Goal: Task Accomplishment & Management: Use online tool/utility

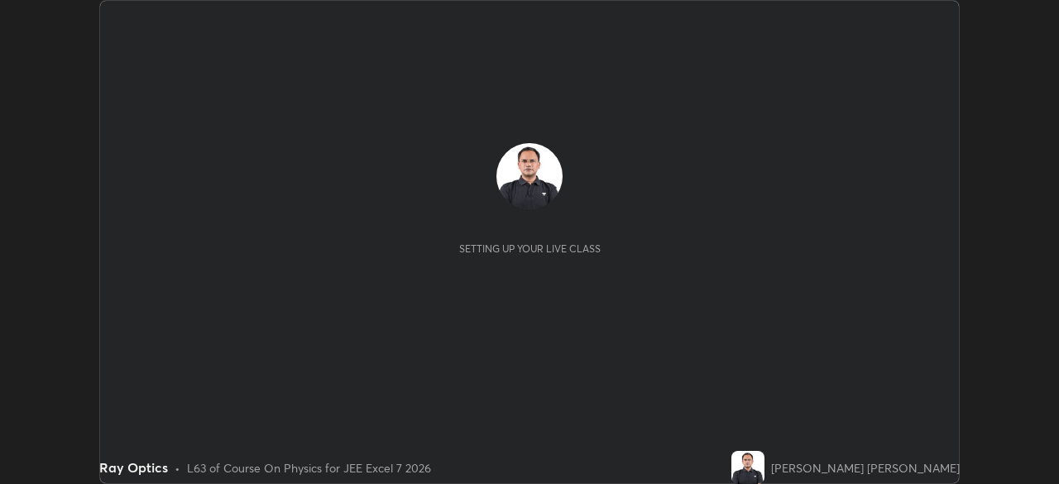
scroll to position [484, 1058]
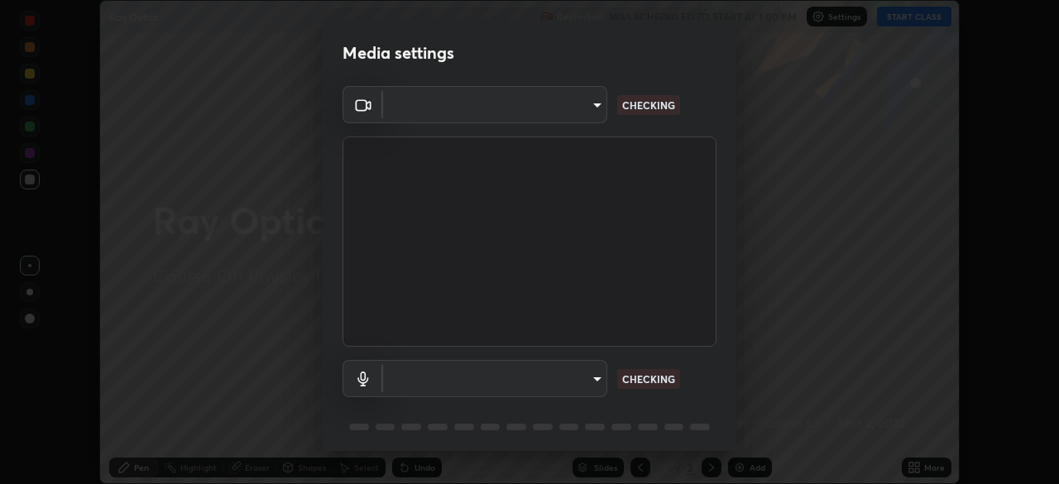
type input "f474beb2ac1073b1cf7bc17d5951005d2655f2c51d9fb2af0ce032b41bde225e"
click at [583, 384] on body "Erase all Ray Optics Recording WAS SCHEDULED TO START AT 1:00 PM Settings START…" at bounding box center [529, 242] width 1059 height 484
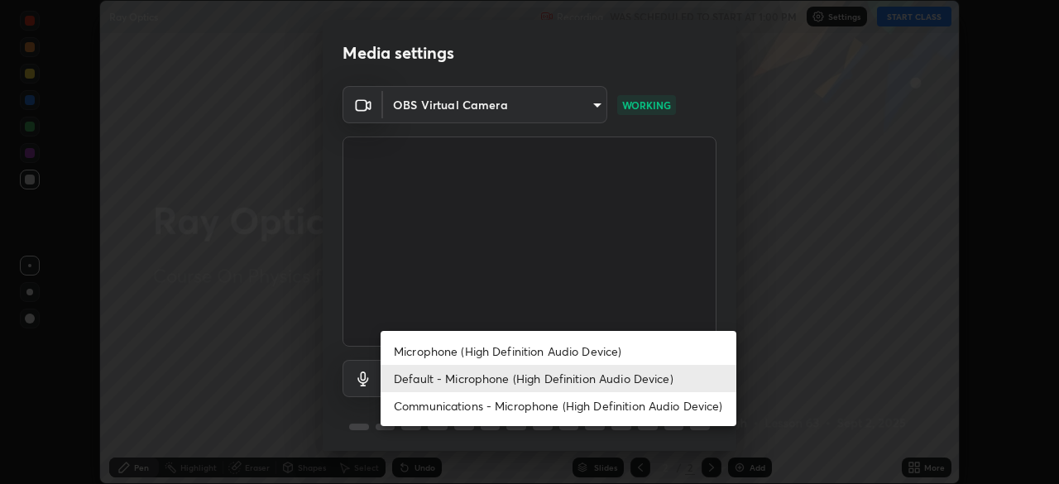
click at [587, 352] on li "Microphone (High Definition Audio Device)" at bounding box center [558, 350] width 356 height 27
type input "9ca8fa24561919a9a5d7067ec3437656274481e638a9c10dcbba15c07b0b624a"
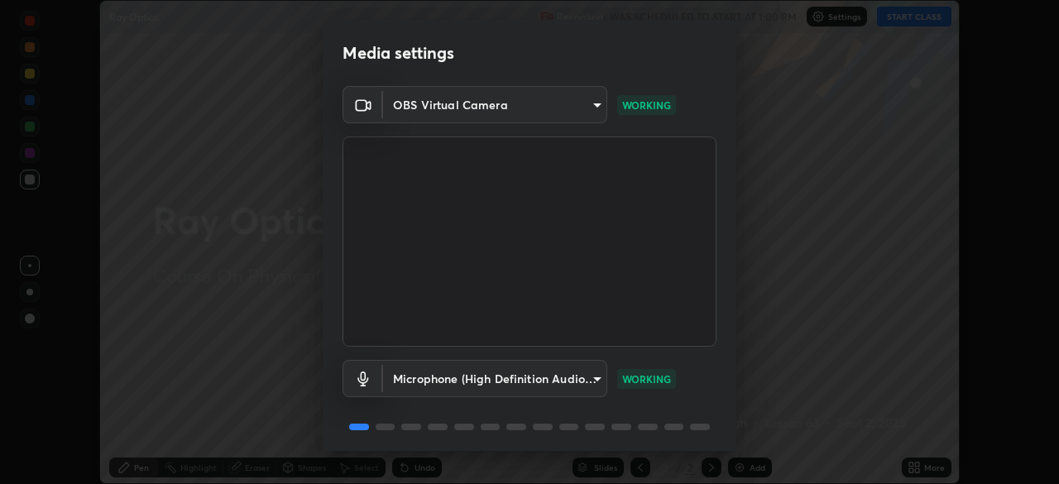
scroll to position [59, 0]
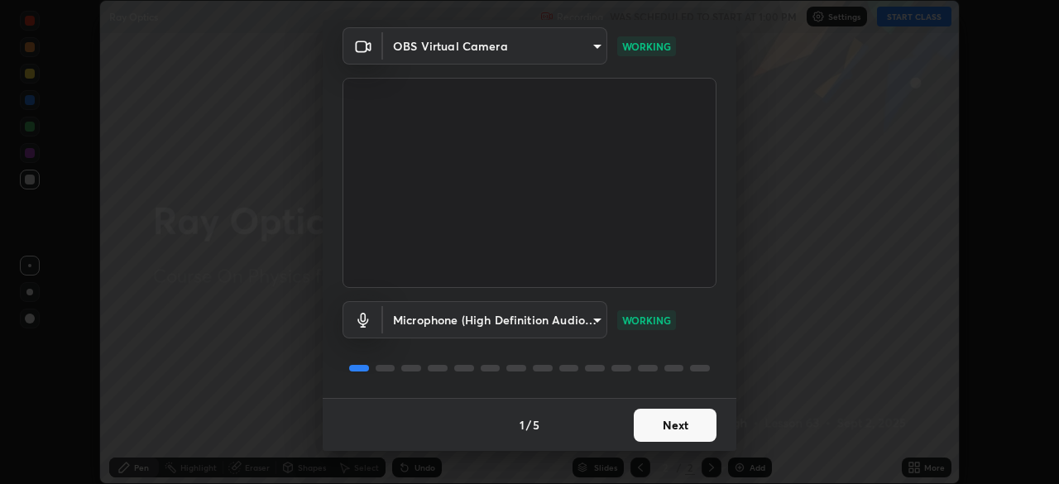
click at [669, 435] on button "Next" at bounding box center [675, 425] width 83 height 33
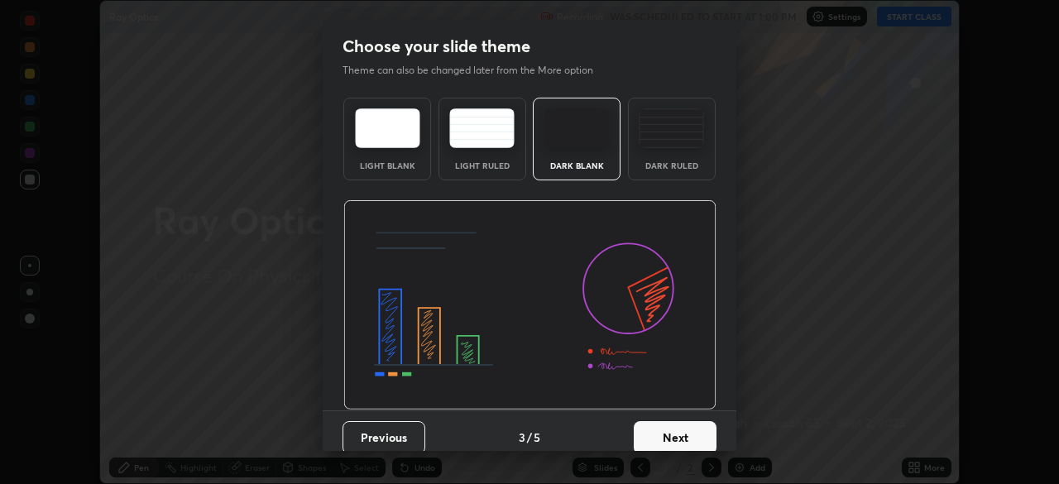
click at [674, 430] on button "Next" at bounding box center [675, 437] width 83 height 33
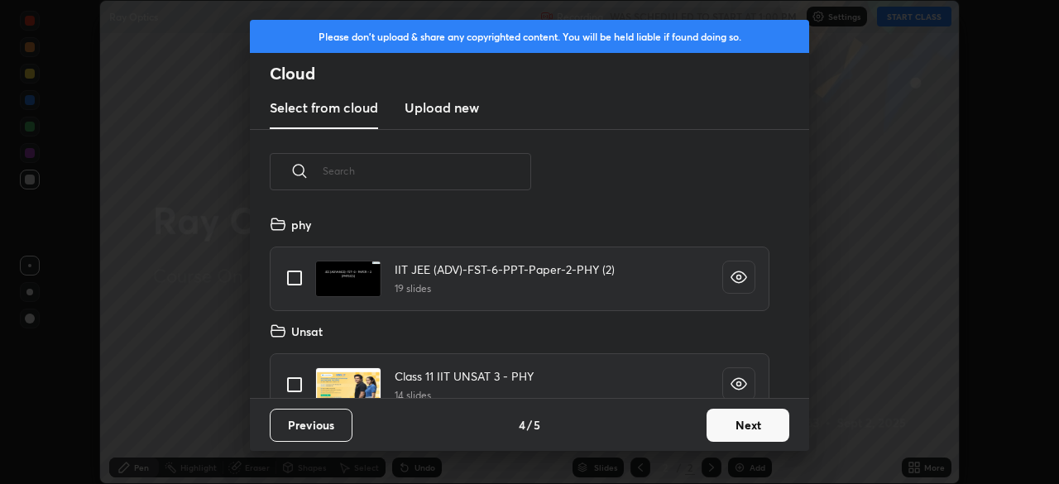
click at [715, 421] on button "Next" at bounding box center [747, 425] width 83 height 33
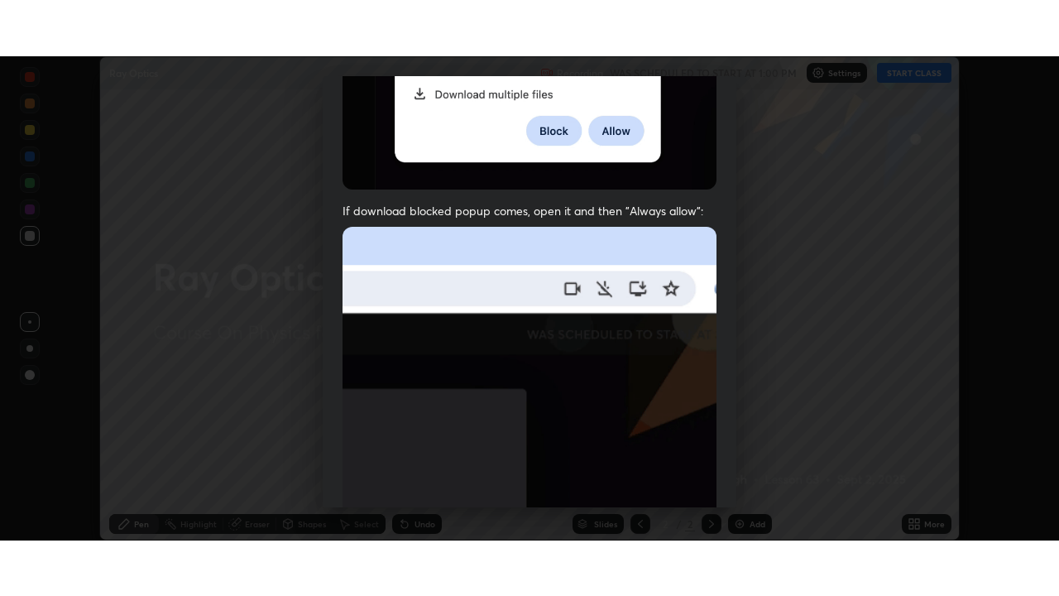
scroll to position [396, 0]
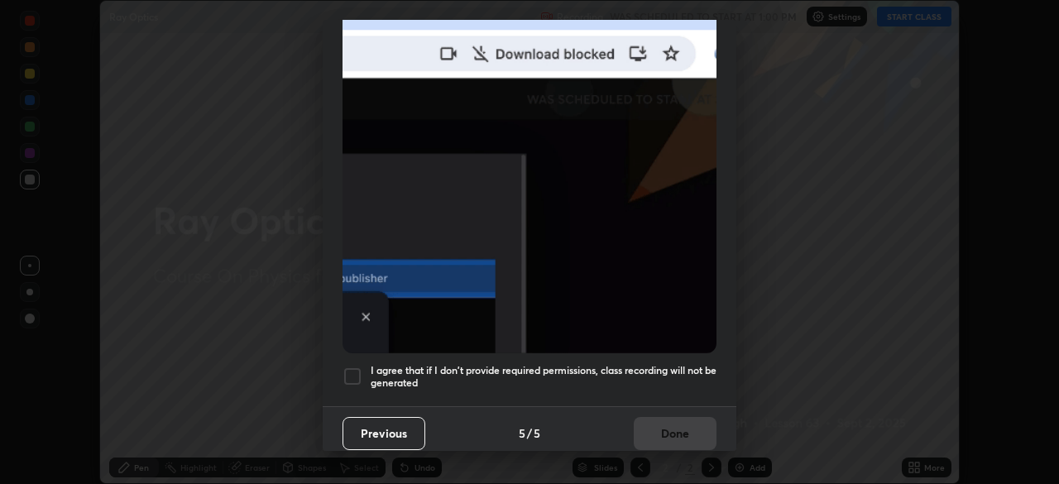
click at [364, 371] on div "I agree that if I don't provide required permissions, class recording will not …" at bounding box center [529, 376] width 374 height 20
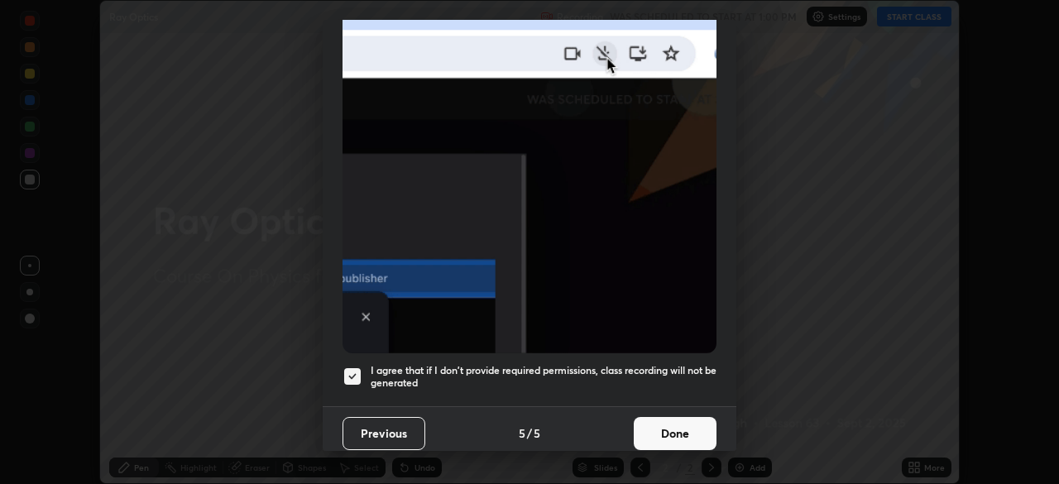
click at [661, 419] on button "Done" at bounding box center [675, 433] width 83 height 33
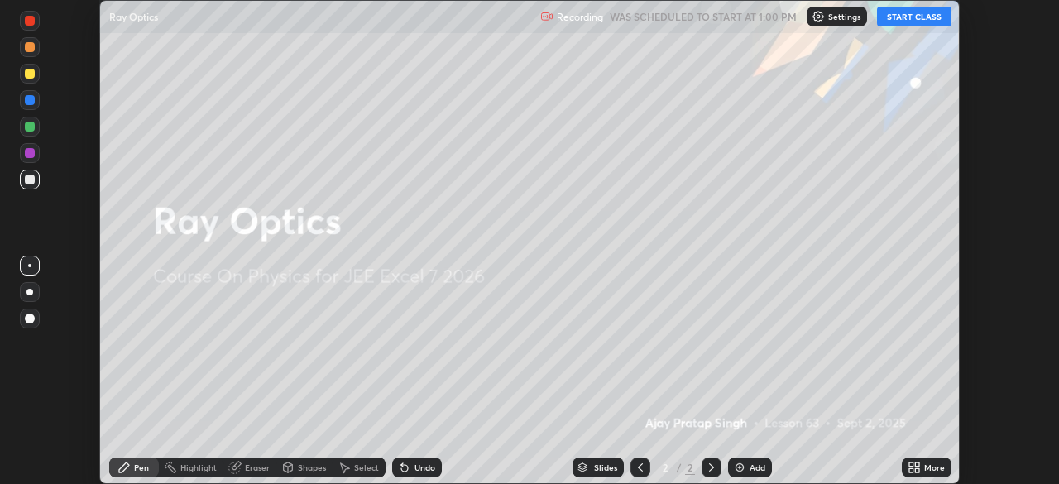
click at [896, 15] on button "START CLASS" at bounding box center [914, 17] width 74 height 20
click at [911, 470] on icon at bounding box center [911, 470] width 4 height 4
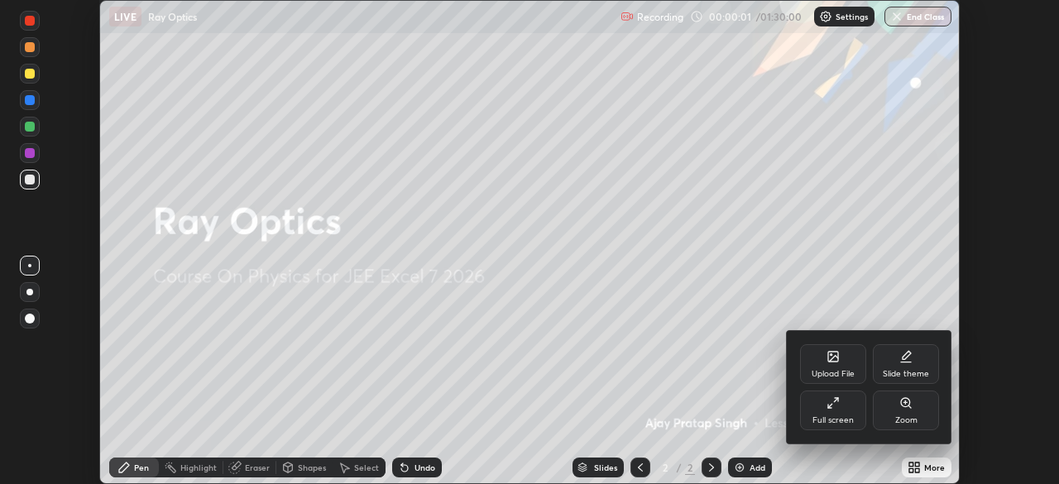
click at [844, 413] on div "Full screen" at bounding box center [833, 410] width 66 height 40
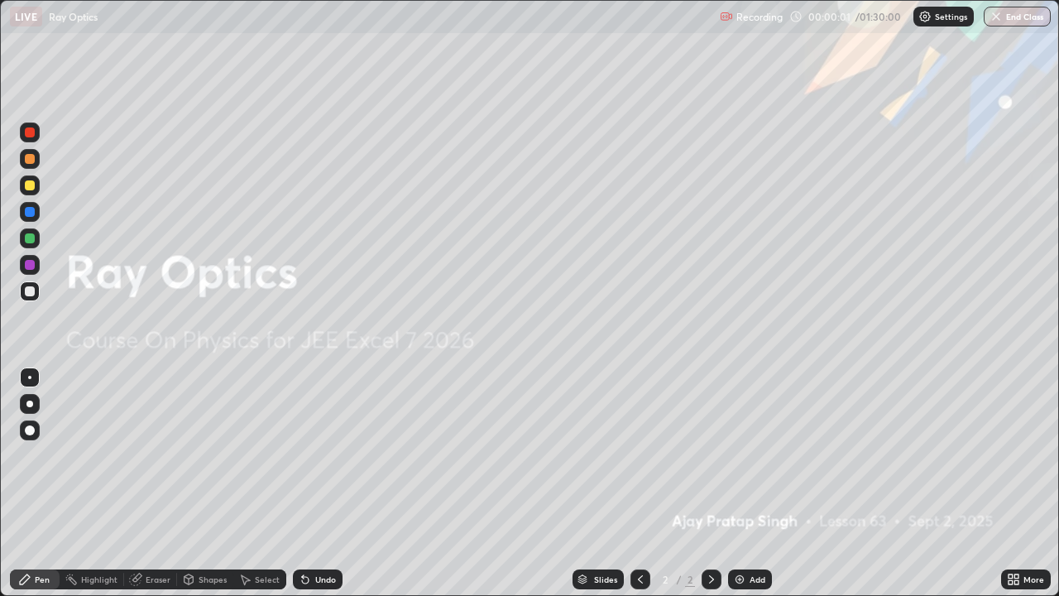
scroll to position [596, 1059]
click at [752, 483] on div "Add" at bounding box center [757, 579] width 16 height 8
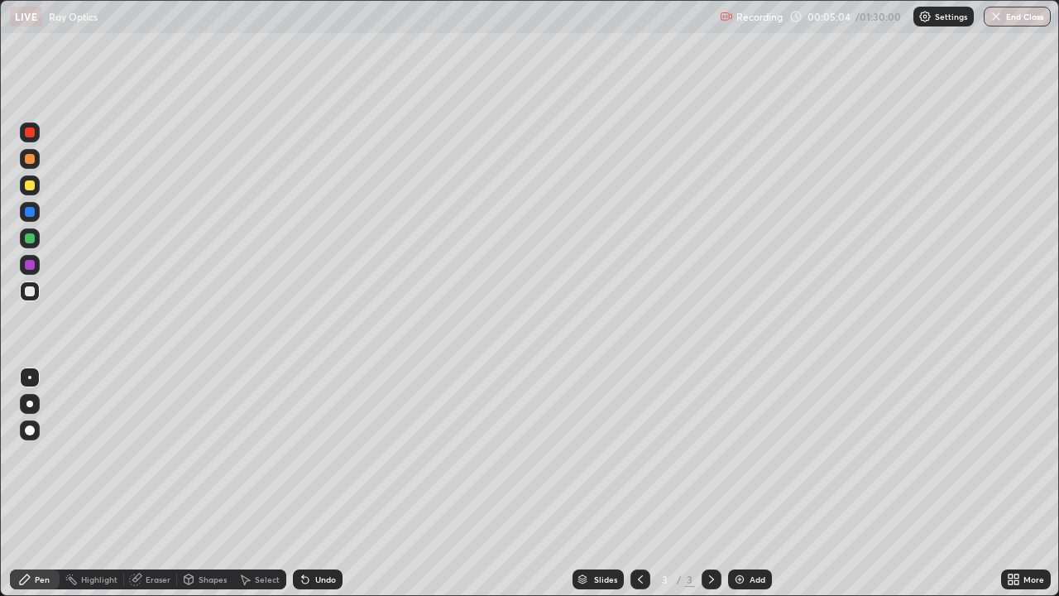
click at [742, 483] on img at bounding box center [739, 578] width 13 height 13
click at [218, 483] on div "Shapes" at bounding box center [213, 579] width 28 height 8
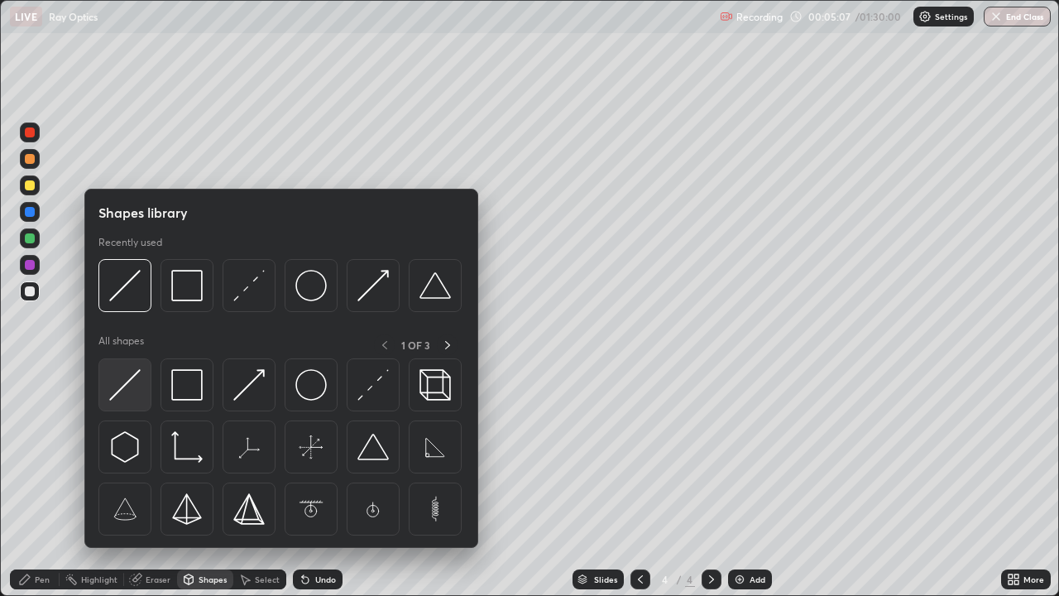
click at [136, 376] on img at bounding box center [124, 384] width 31 height 31
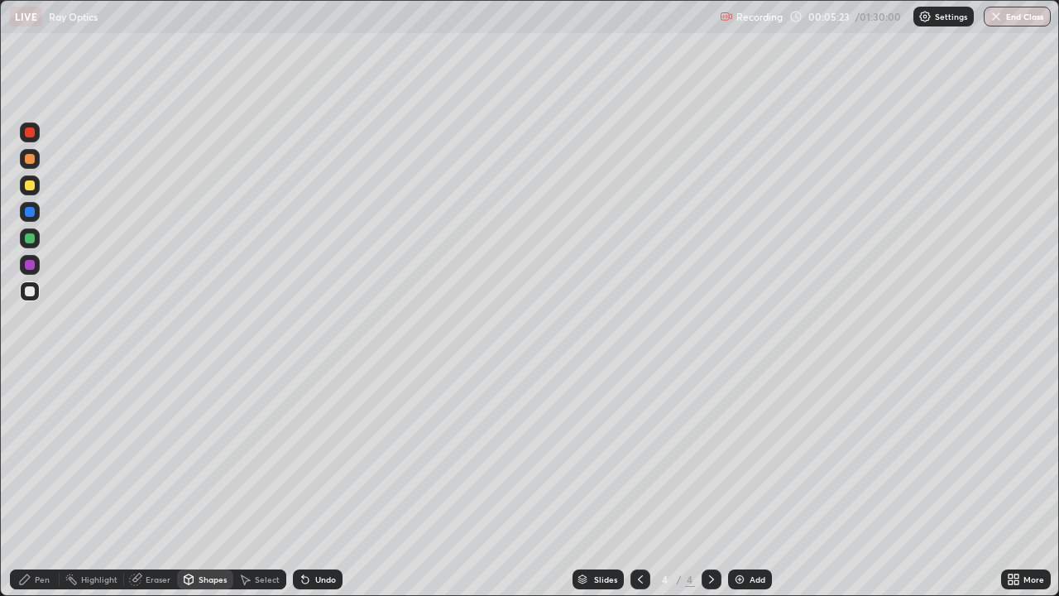
click at [45, 483] on div "Pen" at bounding box center [42, 579] width 15 height 8
click at [26, 241] on div at bounding box center [30, 238] width 10 height 10
click at [211, 483] on div "Shapes" at bounding box center [213, 579] width 28 height 8
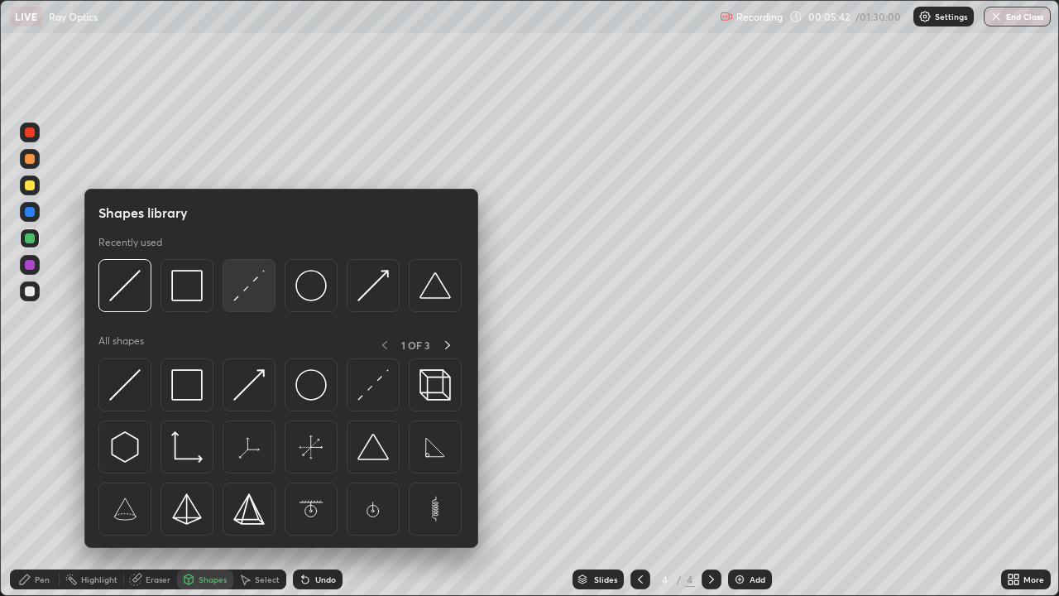
click at [251, 290] on img at bounding box center [248, 285] width 31 height 31
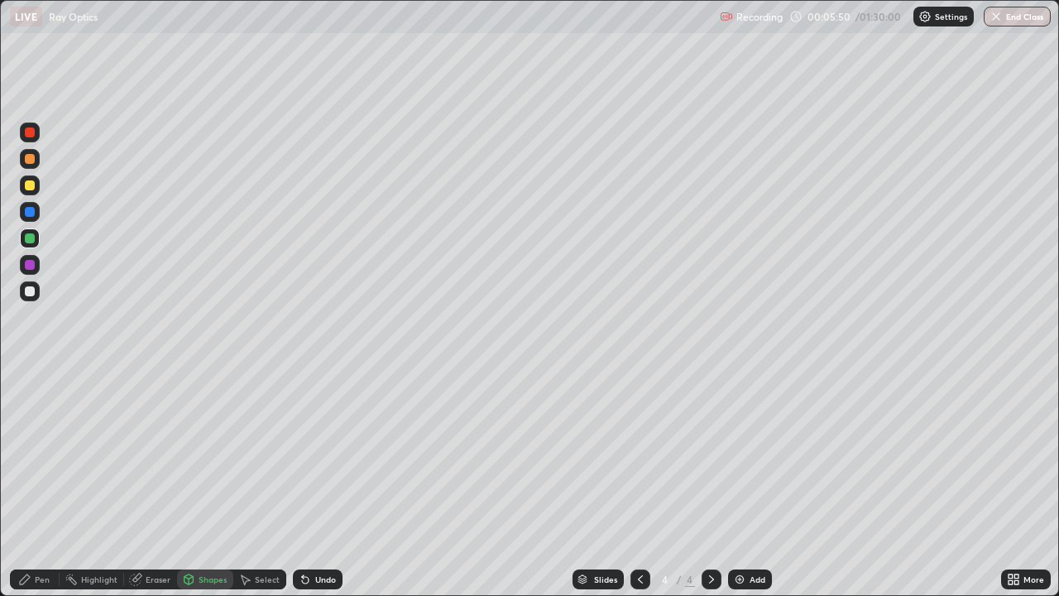
click at [44, 483] on div "Pen" at bounding box center [42, 579] width 15 height 8
click at [208, 483] on div "Shapes" at bounding box center [213, 579] width 28 height 8
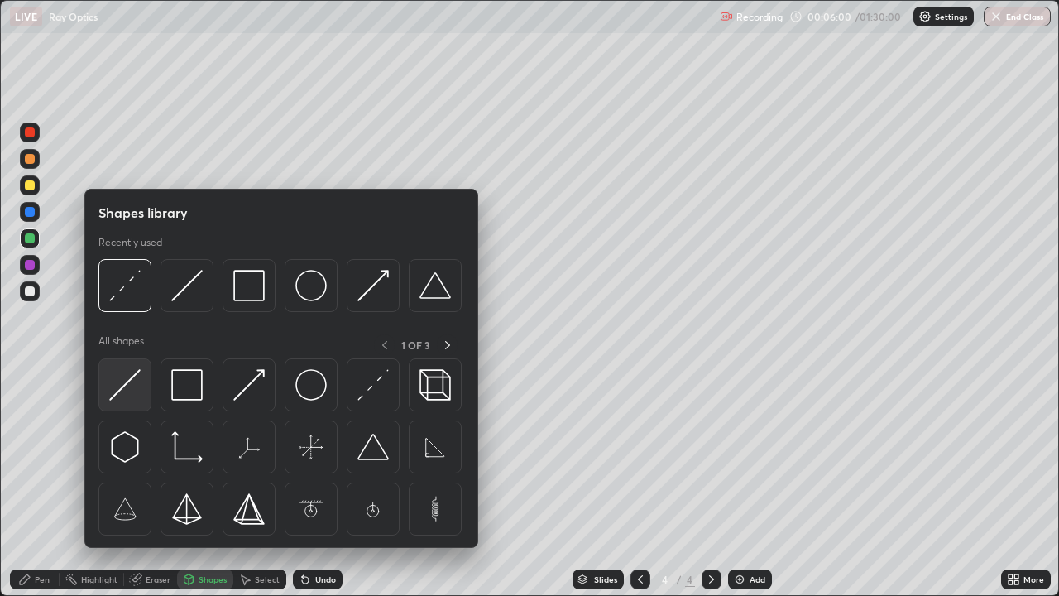
click at [127, 380] on img at bounding box center [124, 384] width 31 height 31
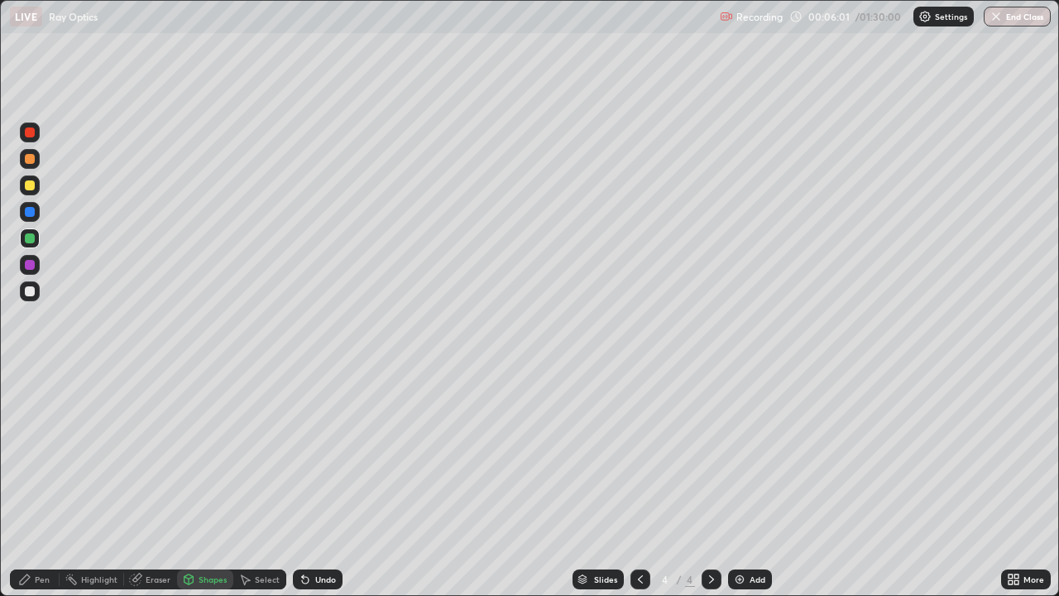
click at [30, 186] on div at bounding box center [30, 185] width 10 height 10
click at [156, 483] on div "Eraser" at bounding box center [158, 579] width 25 height 8
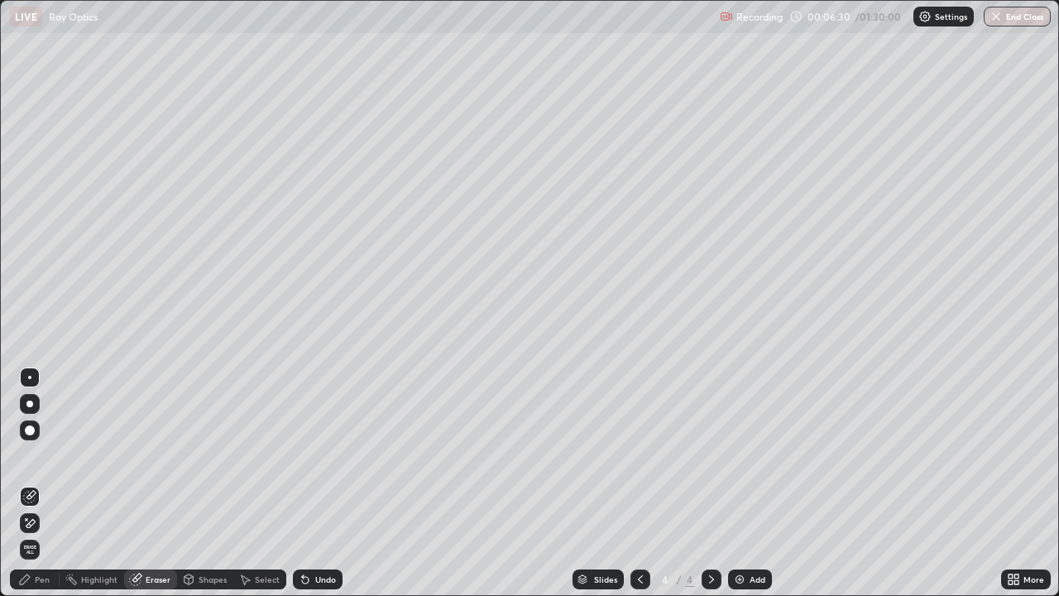
click at [44, 483] on div "Pen" at bounding box center [42, 579] width 15 height 8
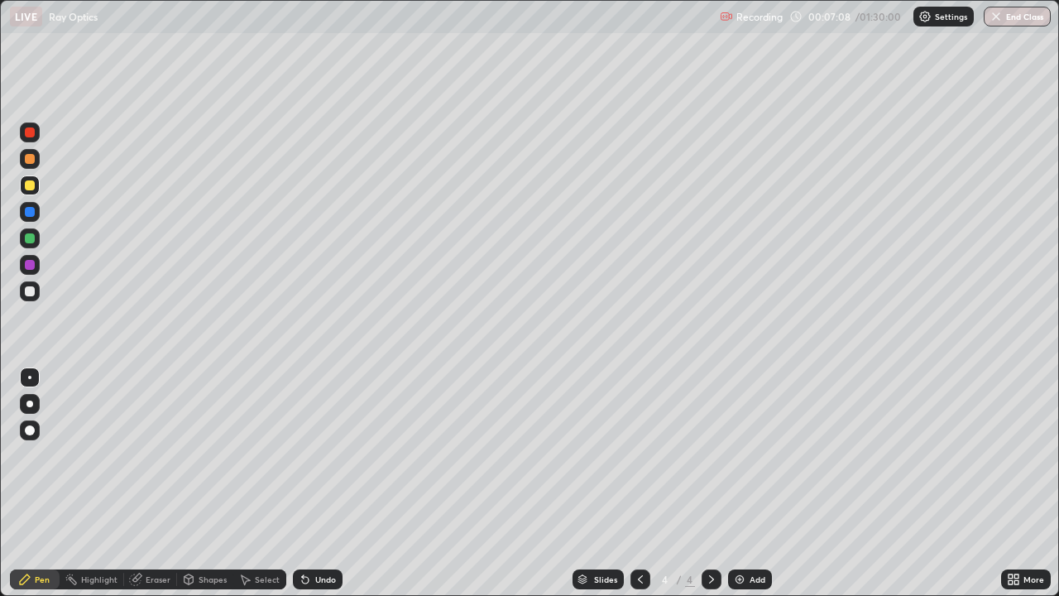
click at [157, 483] on div "Eraser" at bounding box center [158, 579] width 25 height 8
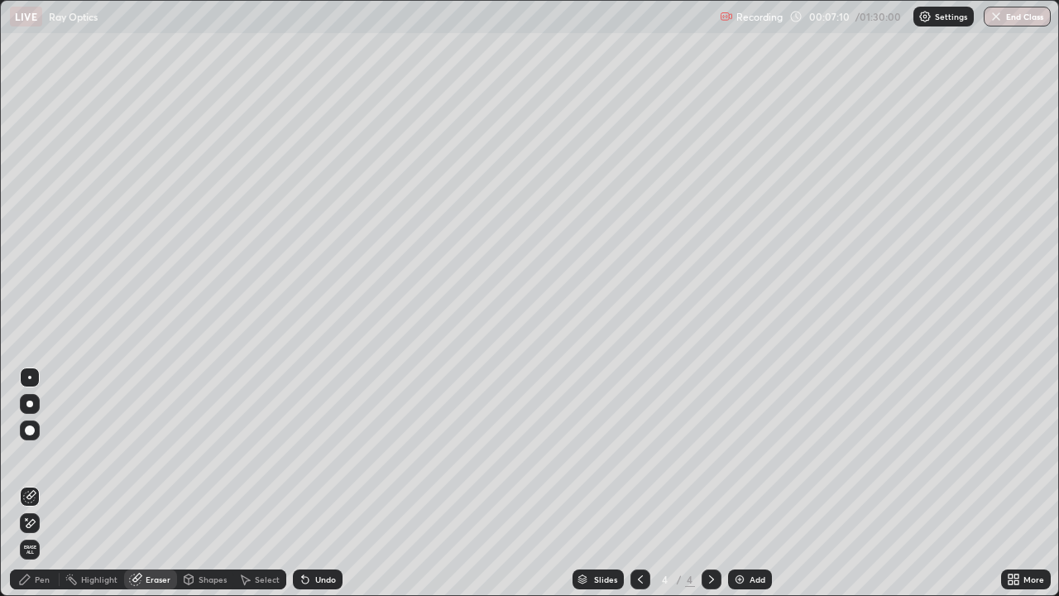
click at [46, 483] on div "Pen" at bounding box center [42, 579] width 15 height 8
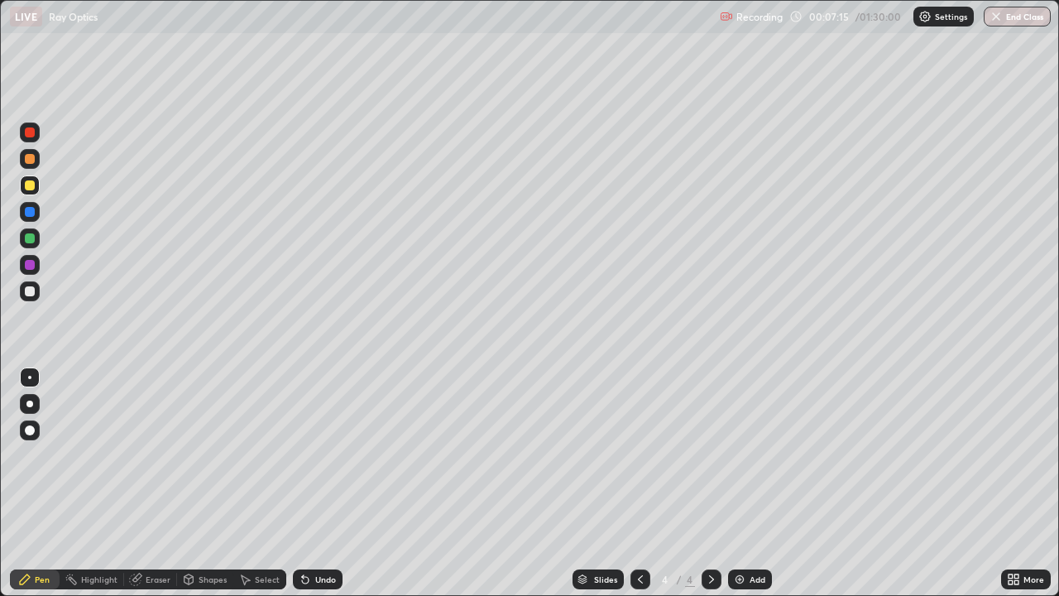
click at [214, 483] on div "Shapes" at bounding box center [213, 579] width 28 height 8
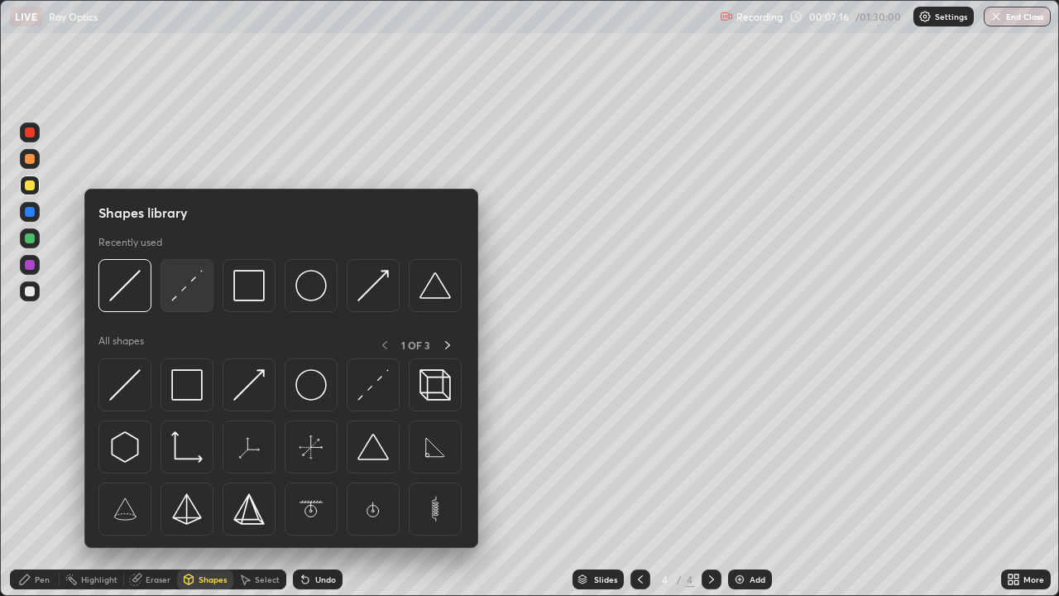
click at [191, 294] on img at bounding box center [186, 285] width 31 height 31
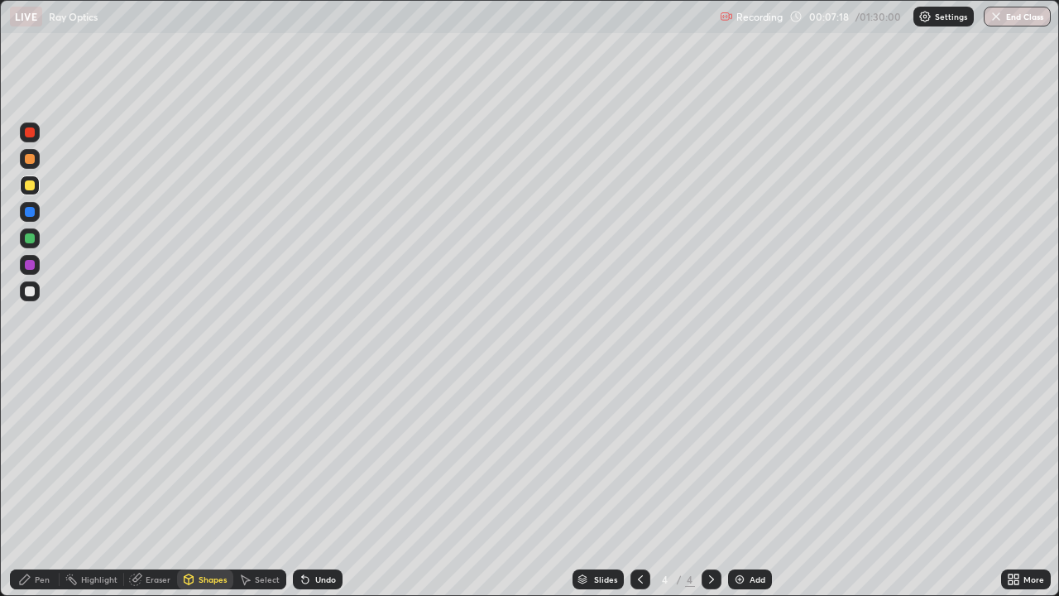
click at [27, 269] on div at bounding box center [30, 265] width 10 height 10
click at [31, 132] on div at bounding box center [30, 132] width 10 height 10
click at [28, 291] on div at bounding box center [30, 291] width 10 height 10
click at [321, 483] on div "Undo" at bounding box center [325, 579] width 21 height 8
click at [323, 483] on div "Undo" at bounding box center [325, 579] width 21 height 8
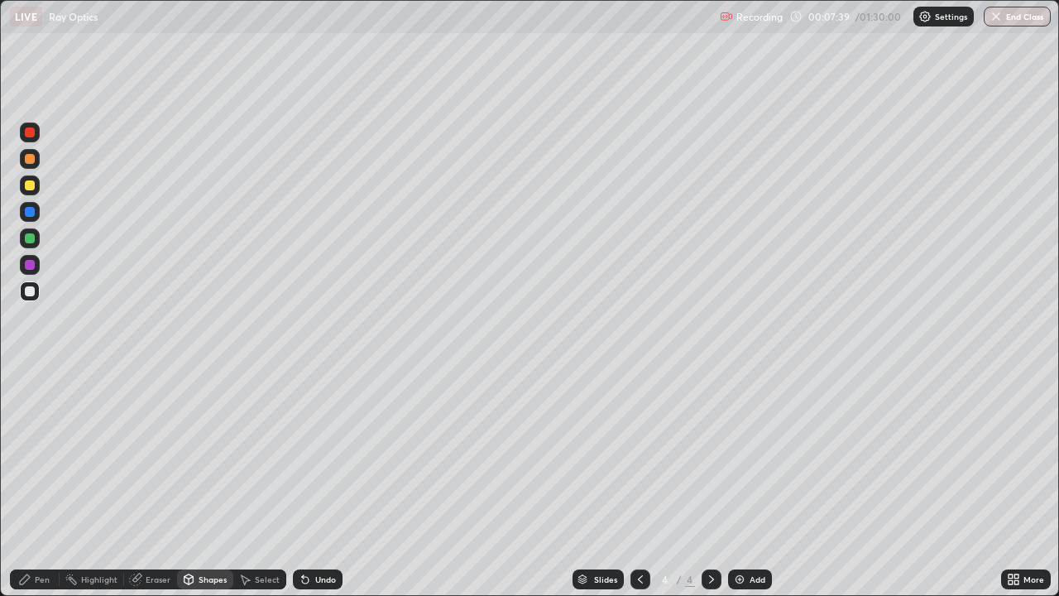
click at [203, 483] on div "Shapes" at bounding box center [213, 579] width 28 height 8
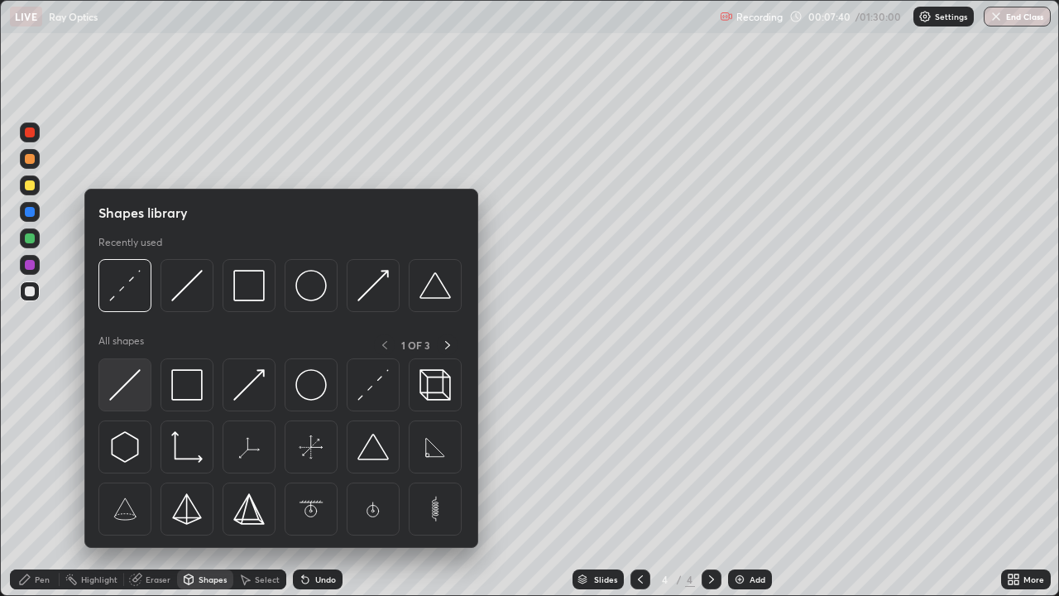
click at [130, 376] on img at bounding box center [124, 384] width 31 height 31
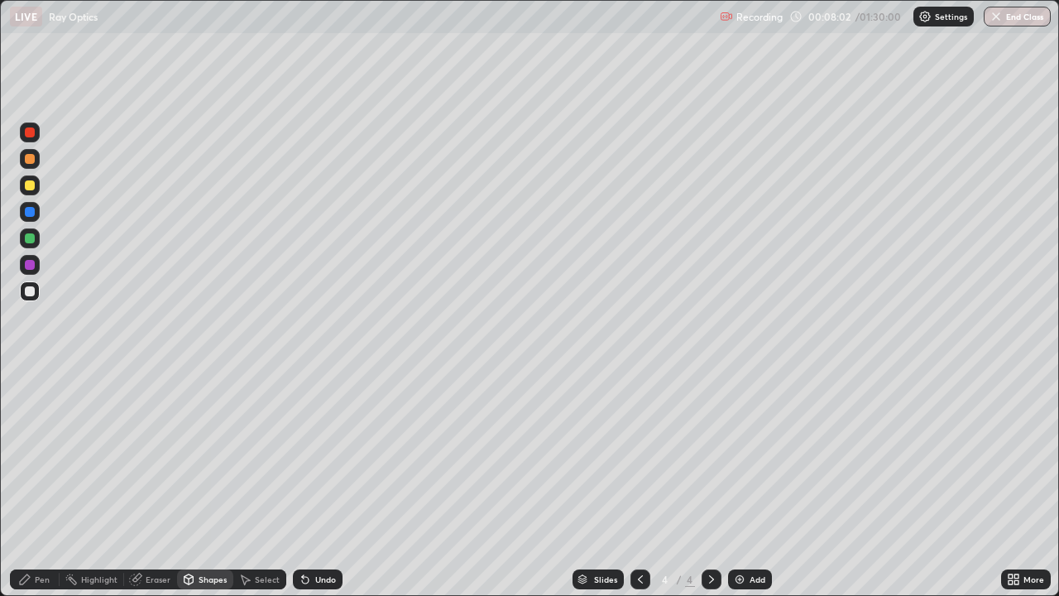
click at [40, 483] on div "Pen" at bounding box center [42, 579] width 15 height 8
click at [213, 483] on div "Shapes" at bounding box center [213, 579] width 28 height 8
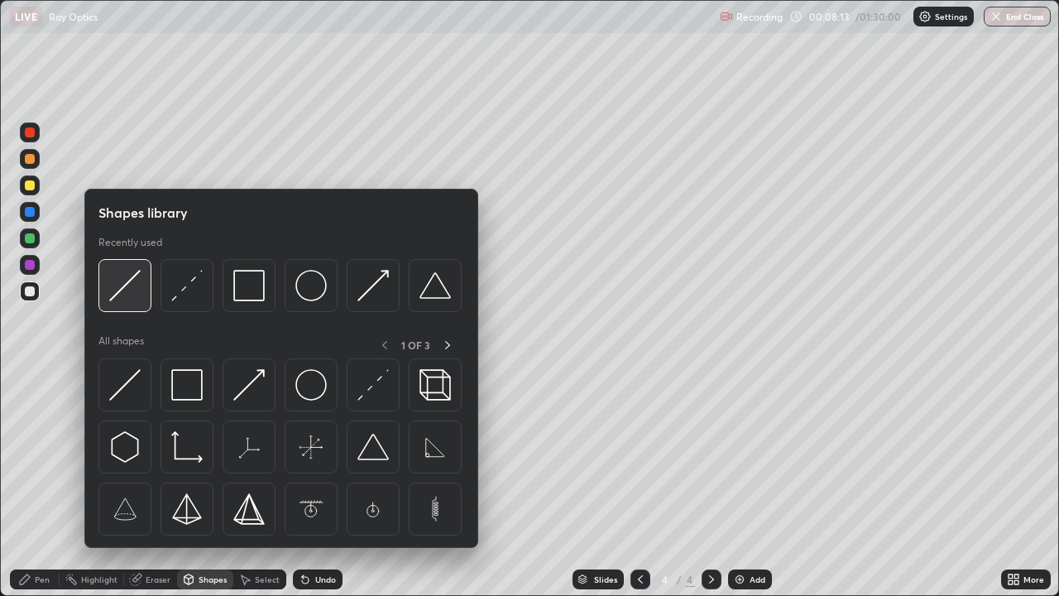
click at [139, 275] on img at bounding box center [124, 285] width 31 height 31
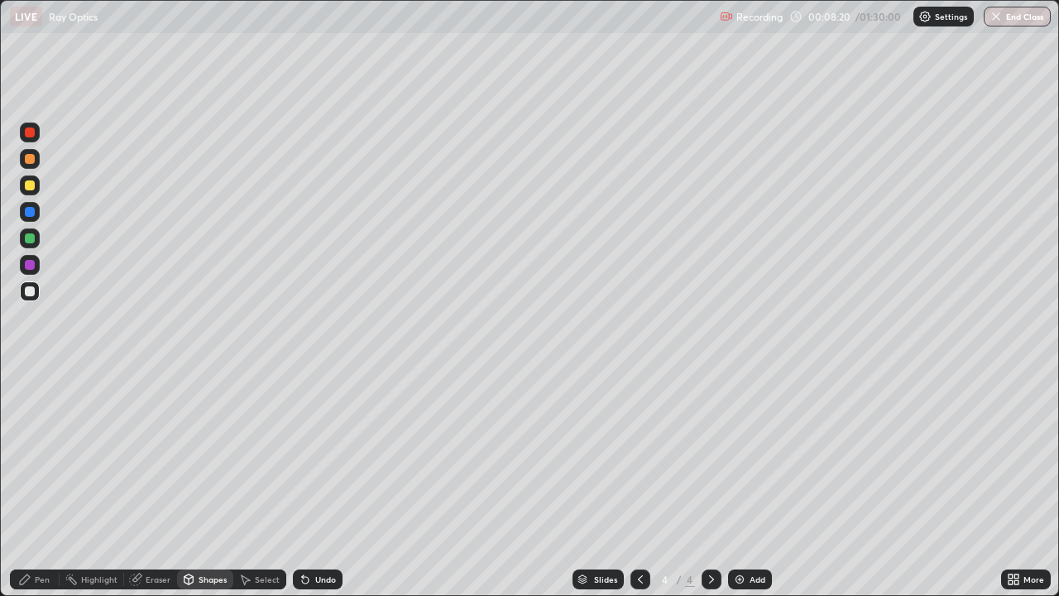
click at [47, 483] on div "Pen" at bounding box center [42, 579] width 15 height 8
click at [29, 293] on div at bounding box center [30, 291] width 10 height 10
click at [322, 483] on div "Undo" at bounding box center [325, 579] width 21 height 8
click at [30, 241] on div at bounding box center [30, 238] width 10 height 10
click at [31, 186] on div at bounding box center [30, 185] width 10 height 10
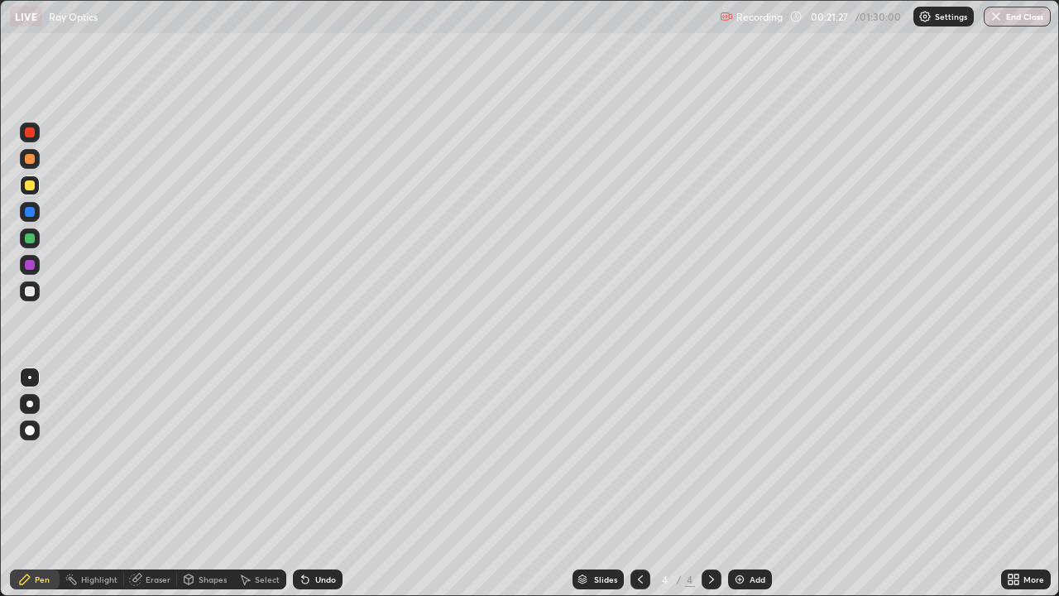
click at [155, 483] on div "Eraser" at bounding box center [158, 579] width 25 height 8
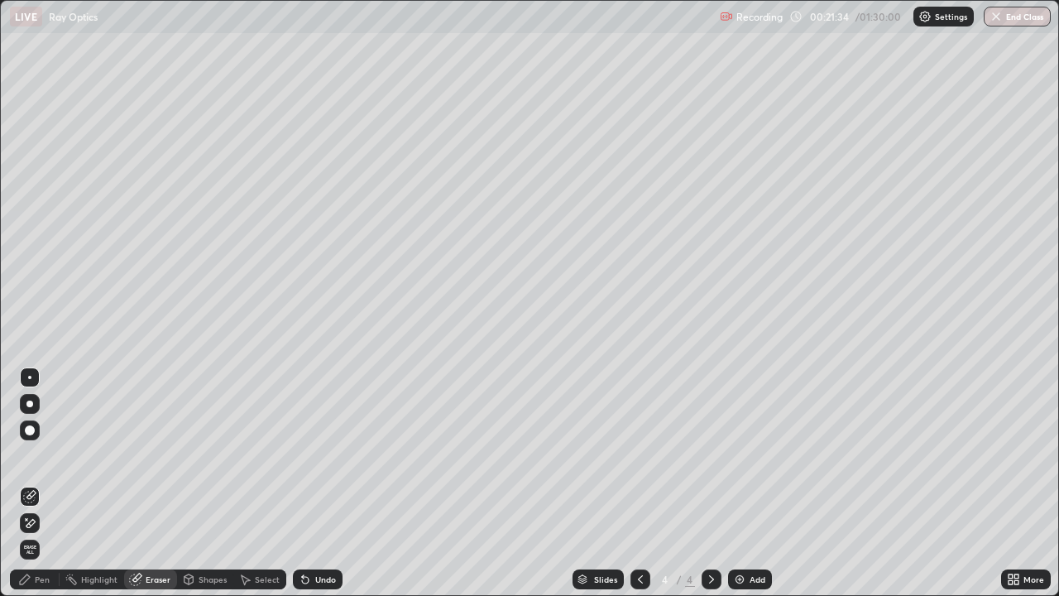
click at [47, 483] on div "Pen" at bounding box center [35, 579] width 50 height 20
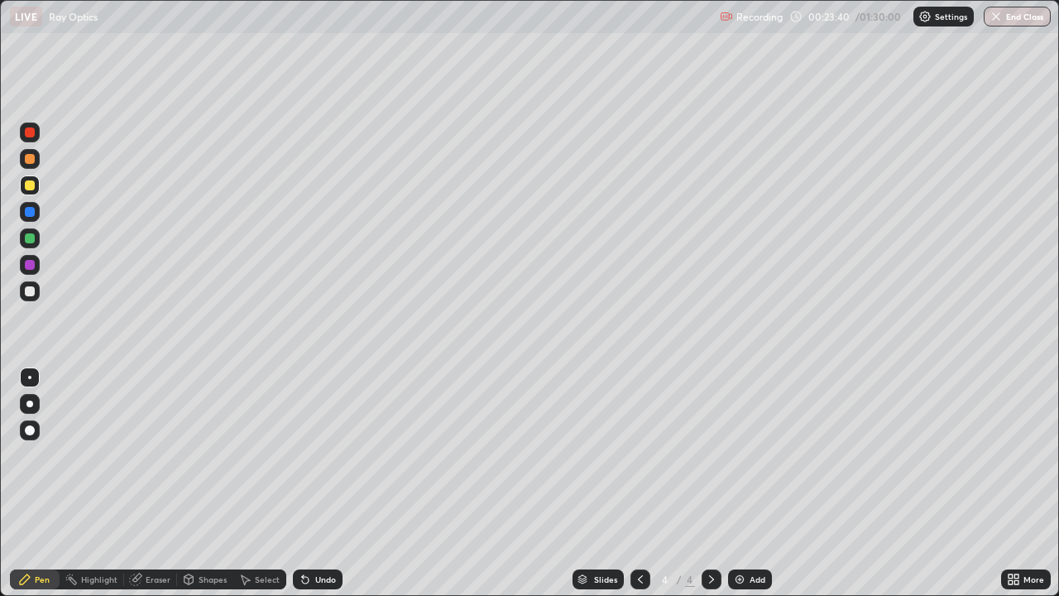
click at [733, 483] on img at bounding box center [739, 578] width 13 height 13
click at [26, 268] on div at bounding box center [30, 265] width 10 height 10
click at [29, 186] on div at bounding box center [30, 185] width 10 height 10
click at [29, 295] on div at bounding box center [30, 291] width 10 height 10
click at [32, 240] on div at bounding box center [30, 238] width 10 height 10
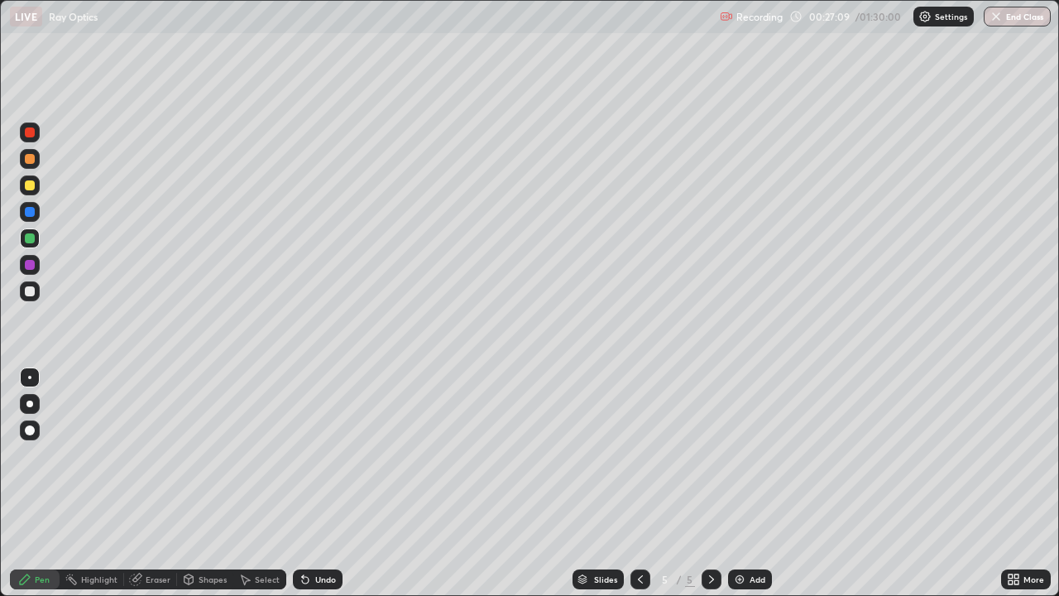
click at [206, 483] on div "Shapes" at bounding box center [213, 579] width 28 height 8
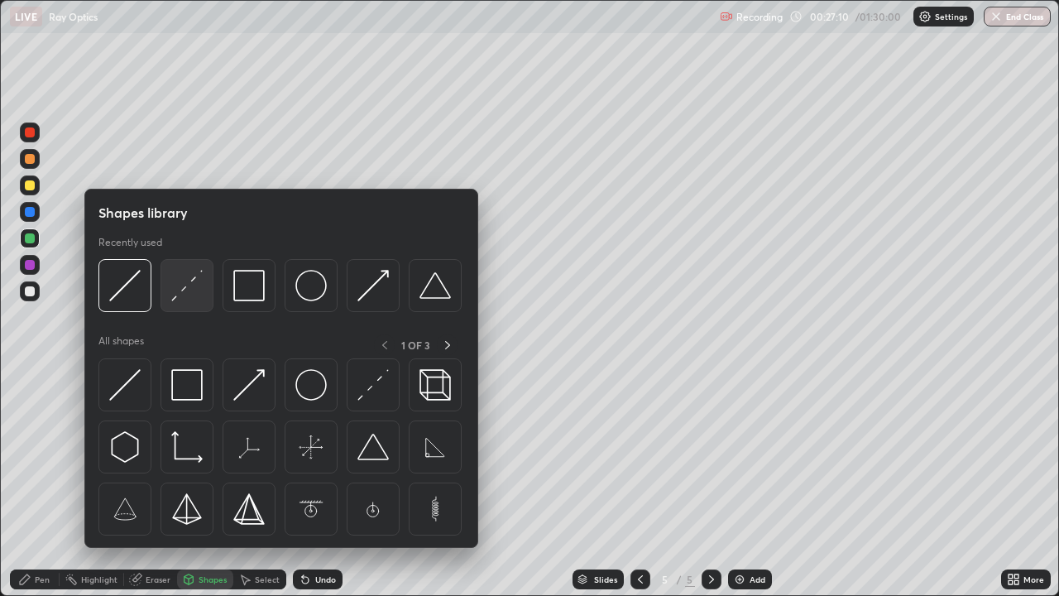
click at [181, 290] on img at bounding box center [186, 285] width 31 height 31
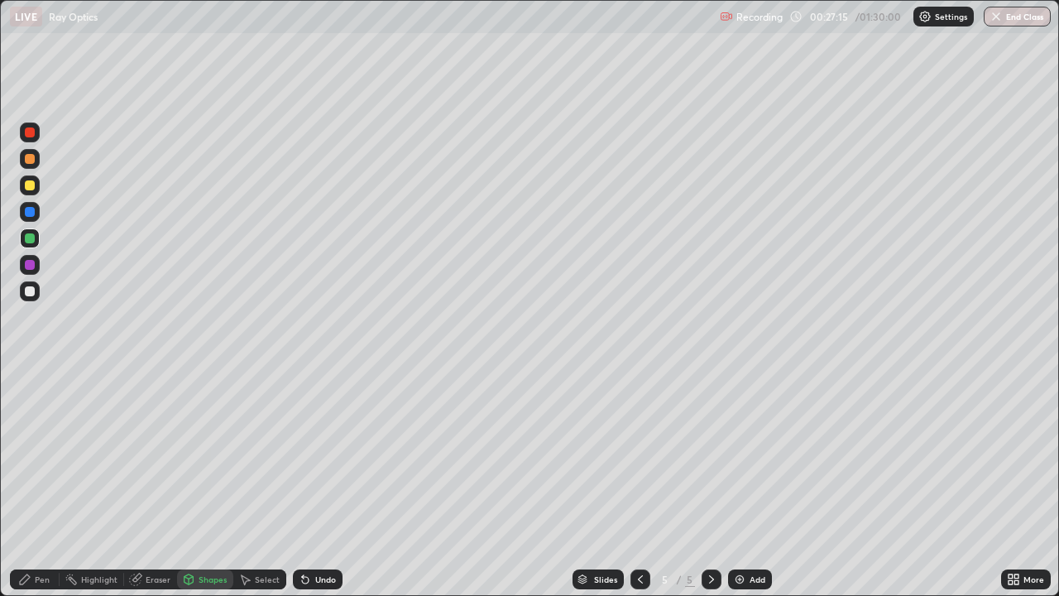
click at [209, 483] on div "Shapes" at bounding box center [213, 579] width 28 height 8
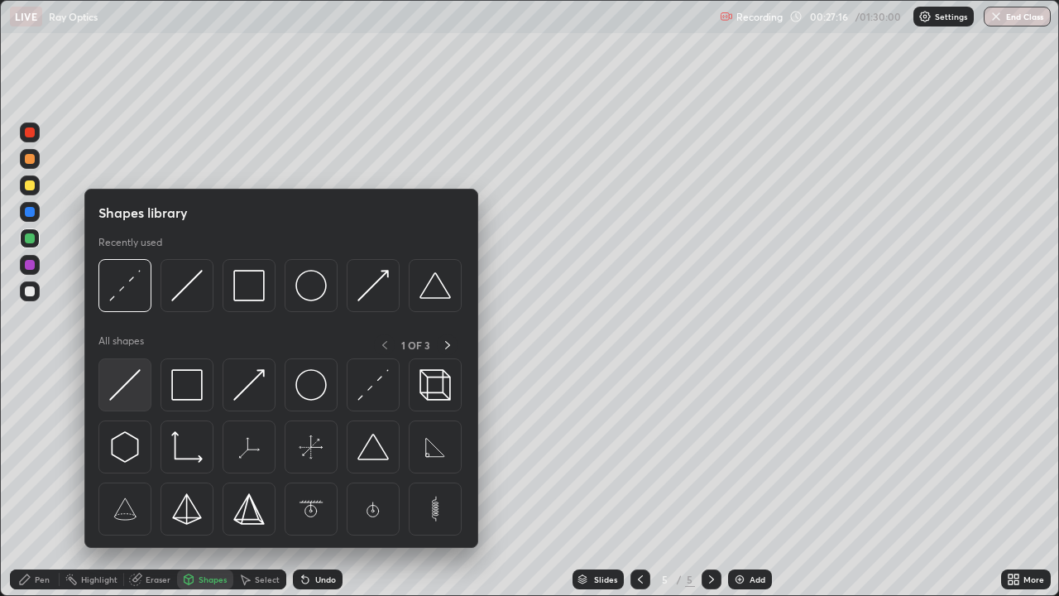
click at [129, 380] on img at bounding box center [124, 384] width 31 height 31
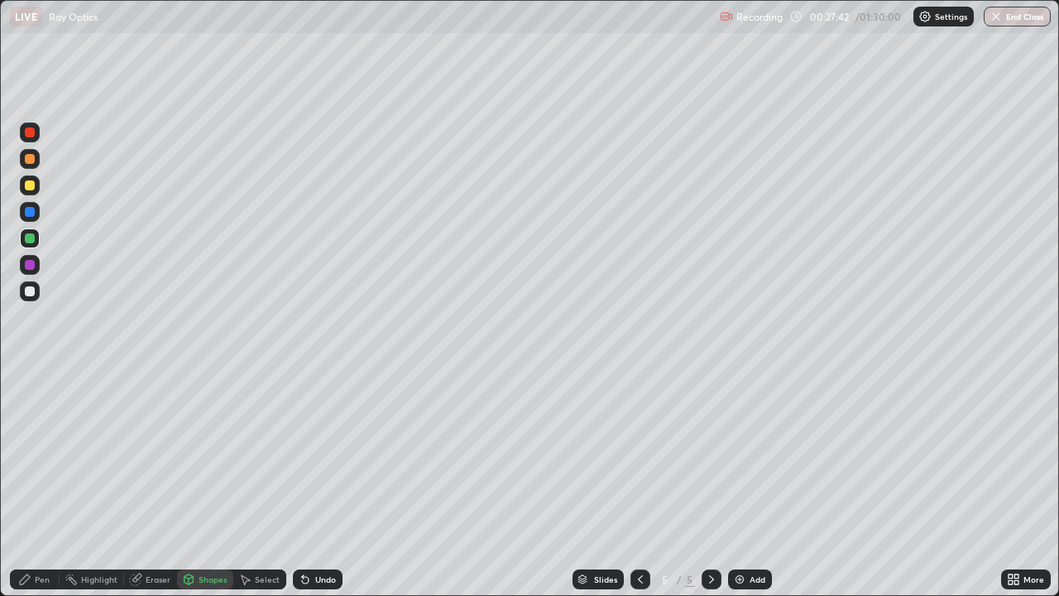
click at [42, 483] on div "Pen" at bounding box center [42, 579] width 15 height 8
click at [212, 483] on div "Shapes" at bounding box center [213, 579] width 28 height 8
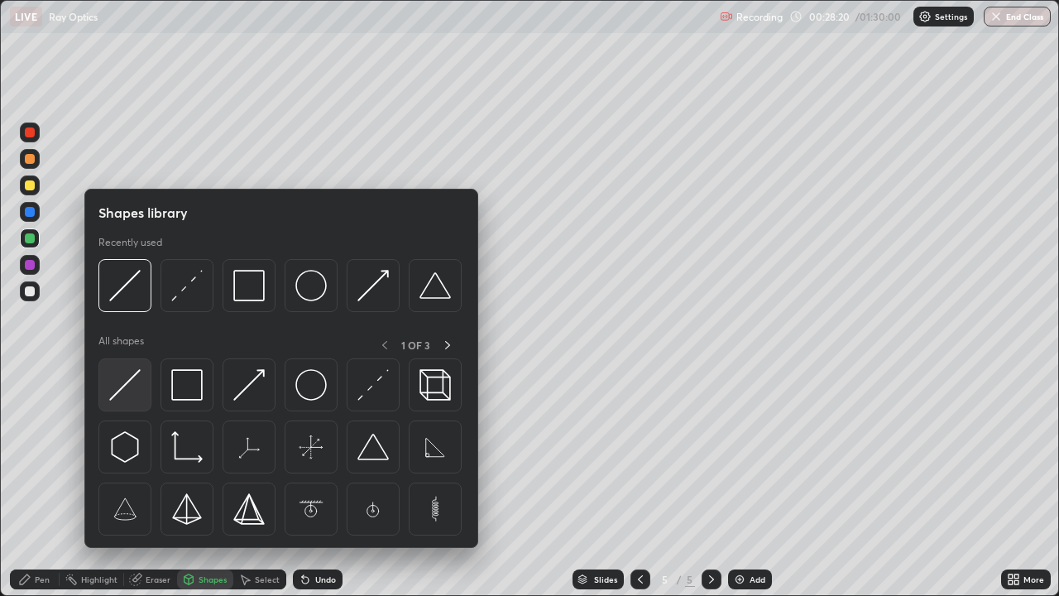
click at [129, 386] on img at bounding box center [124, 384] width 31 height 31
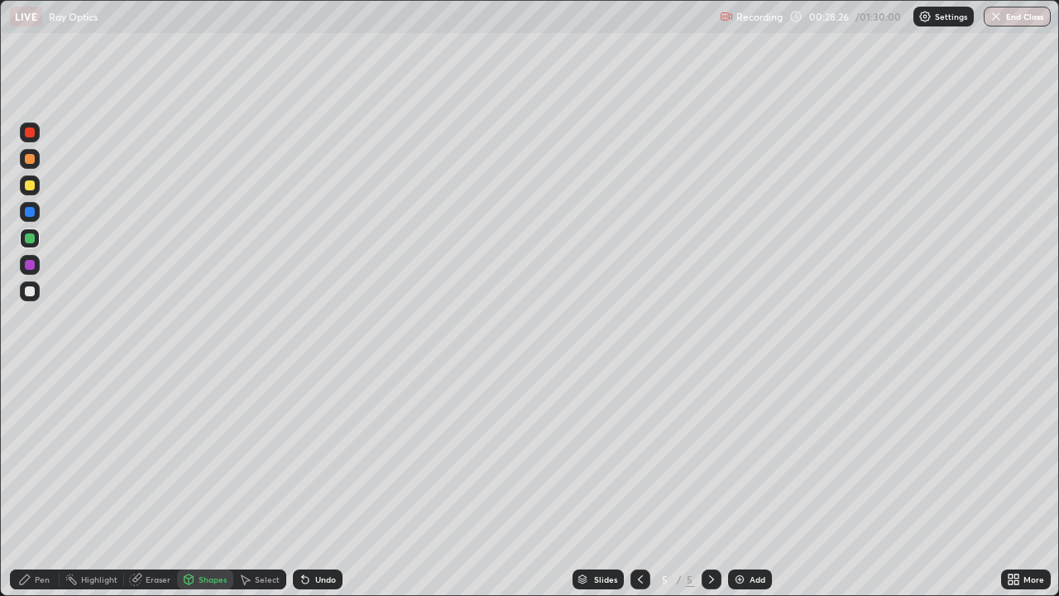
click at [161, 483] on div "Eraser" at bounding box center [158, 579] width 25 height 8
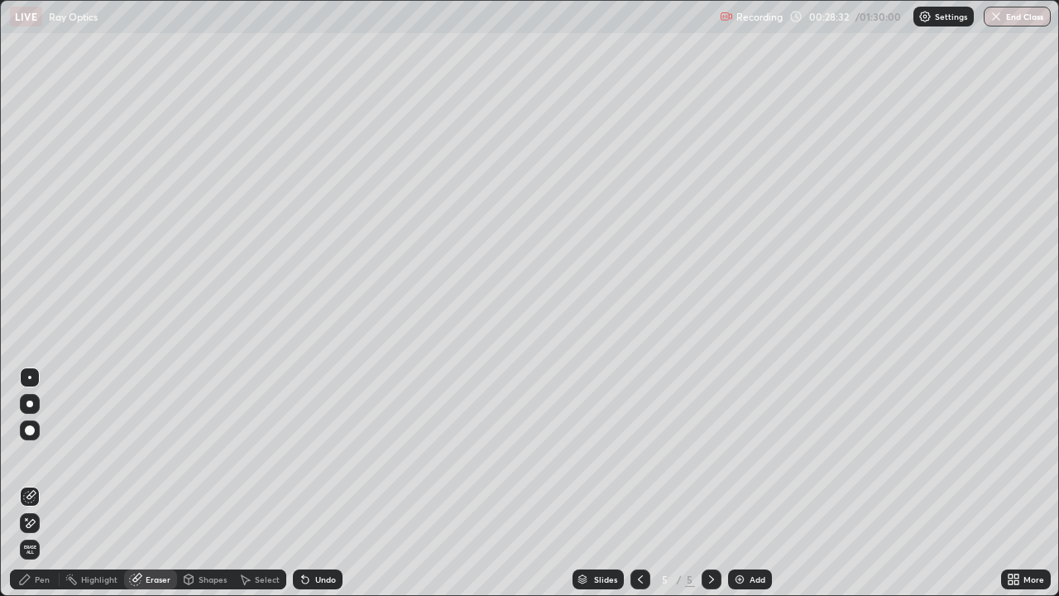
click at [43, 483] on div "Pen" at bounding box center [42, 579] width 15 height 8
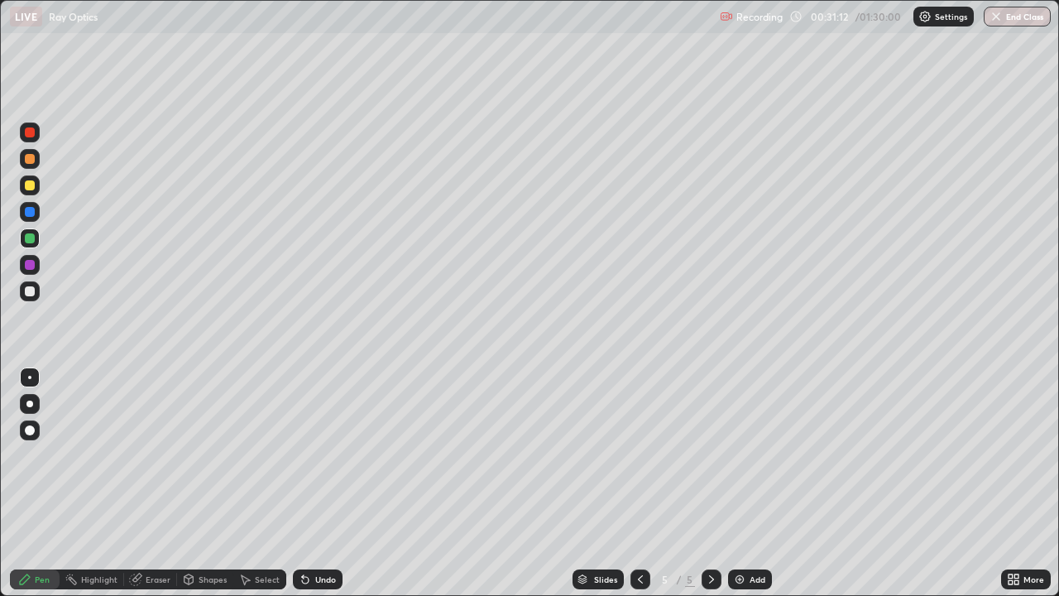
click at [156, 483] on div "Eraser" at bounding box center [158, 579] width 25 height 8
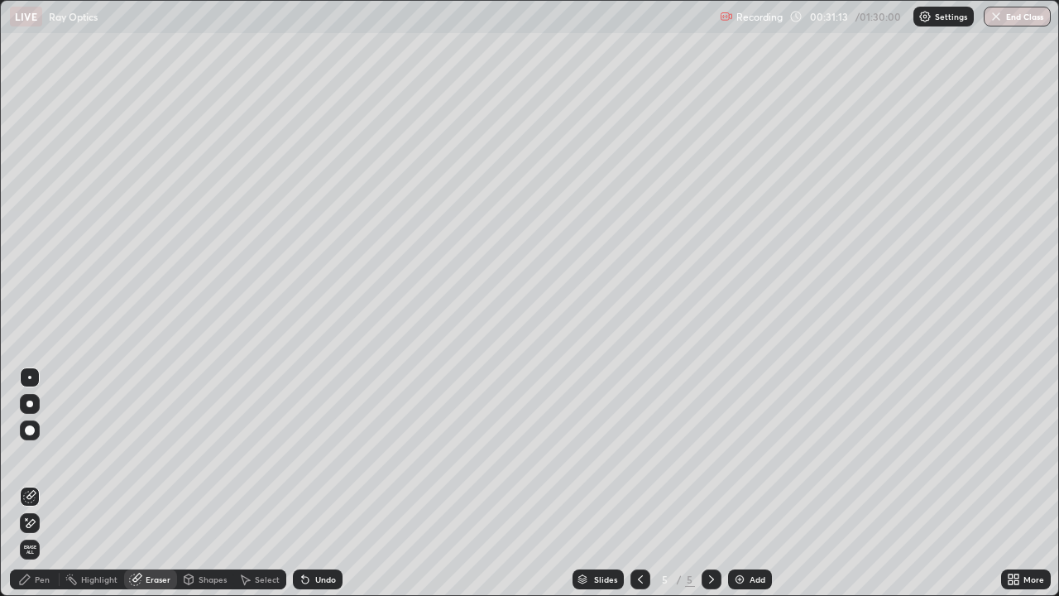
click at [209, 483] on div "Shapes" at bounding box center [213, 579] width 28 height 8
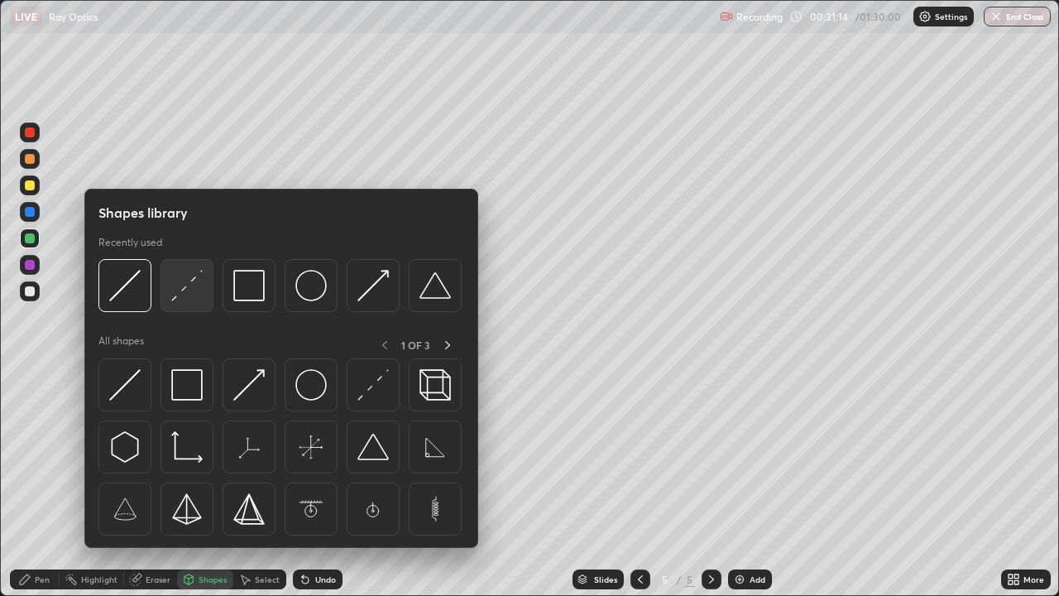
click at [183, 292] on img at bounding box center [186, 285] width 31 height 31
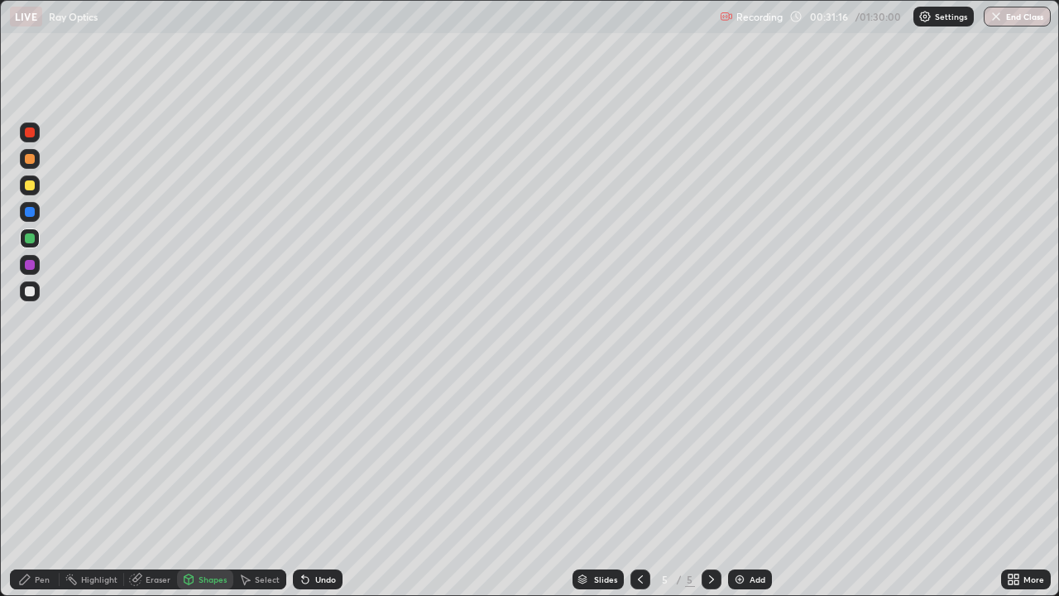
click at [31, 294] on div at bounding box center [30, 291] width 10 height 10
click at [210, 483] on div "Shapes" at bounding box center [213, 579] width 28 height 8
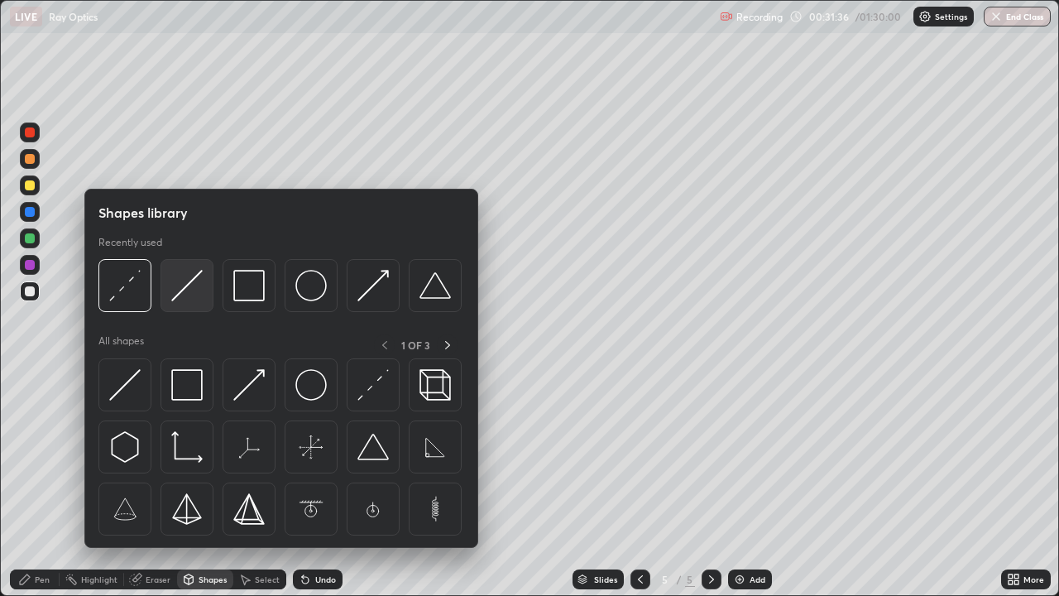
click at [193, 290] on img at bounding box center [186, 285] width 31 height 31
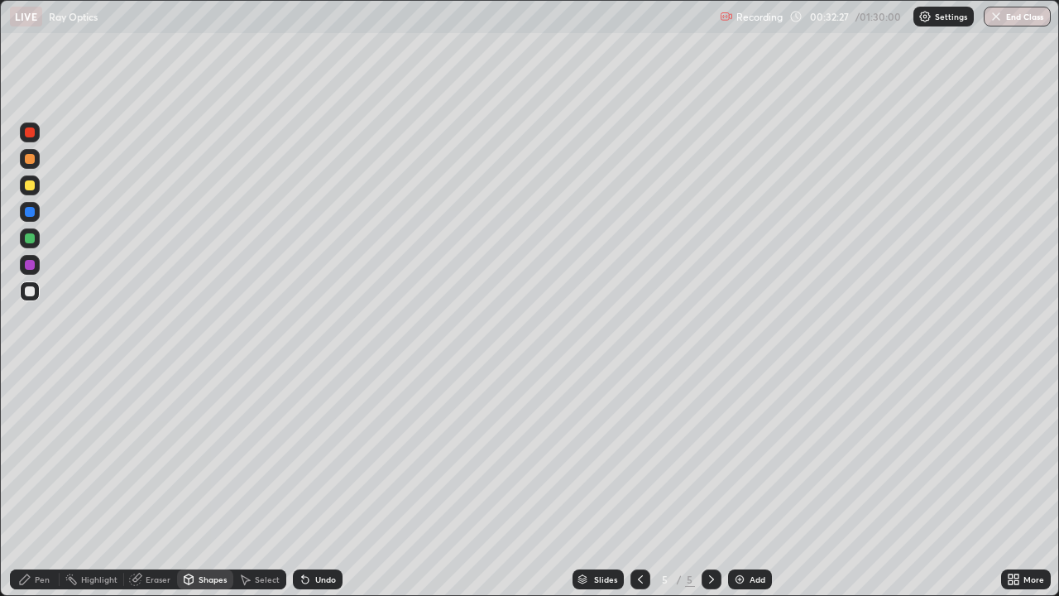
click at [325, 483] on div "Undo" at bounding box center [325, 579] width 21 height 8
click at [744, 483] on div "Add" at bounding box center [750, 579] width 44 height 20
click at [47, 483] on div "Pen" at bounding box center [42, 579] width 15 height 8
click at [637, 483] on icon at bounding box center [640, 578] width 13 height 13
click at [711, 483] on icon at bounding box center [711, 578] width 13 height 13
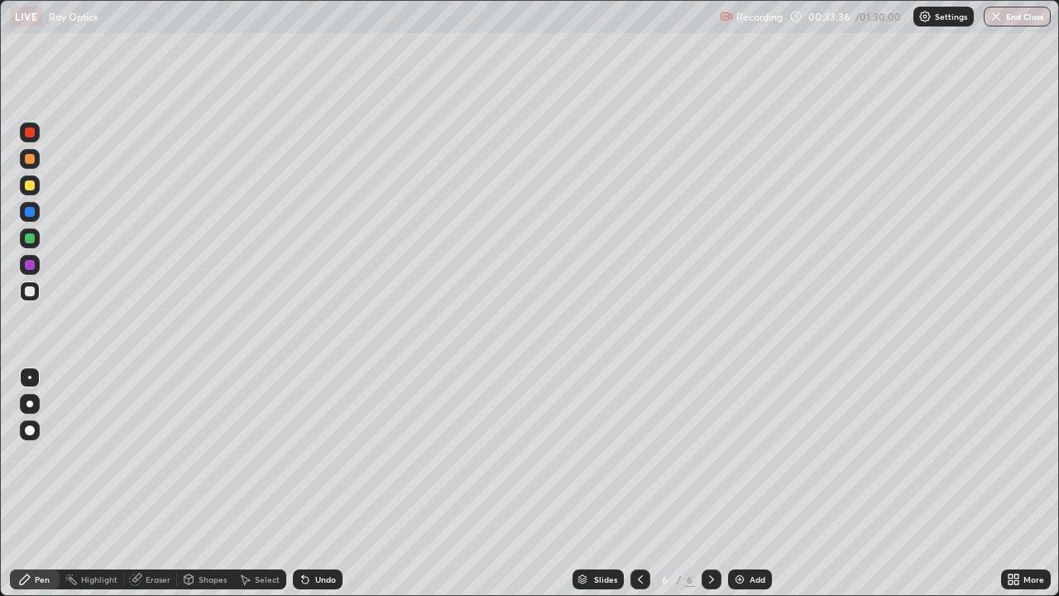
click at [739, 483] on img at bounding box center [739, 578] width 13 height 13
click at [213, 483] on div "Shapes" at bounding box center [213, 579] width 28 height 8
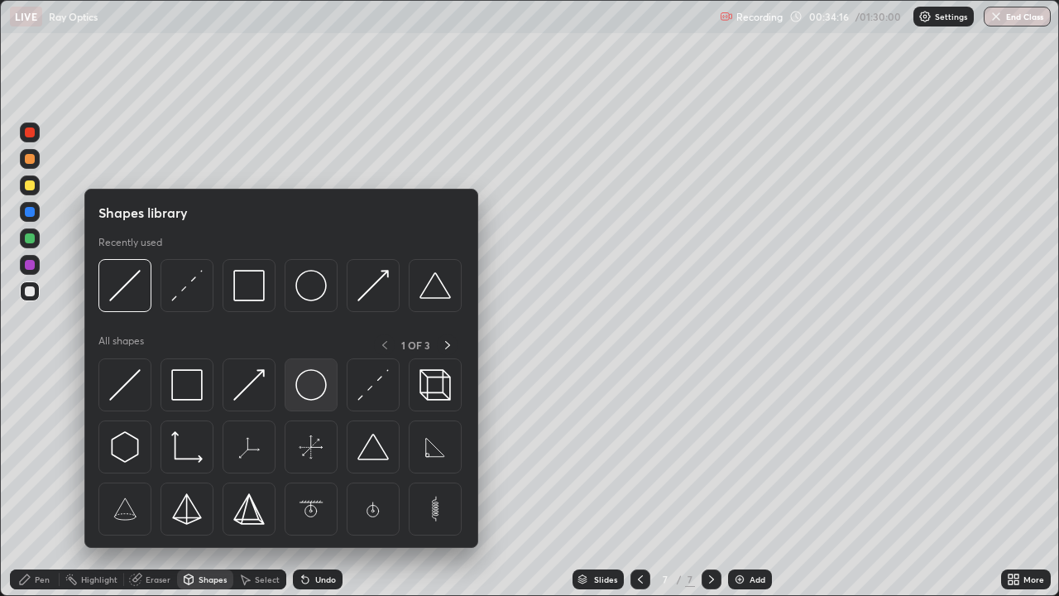
click at [314, 380] on img at bounding box center [310, 384] width 31 height 31
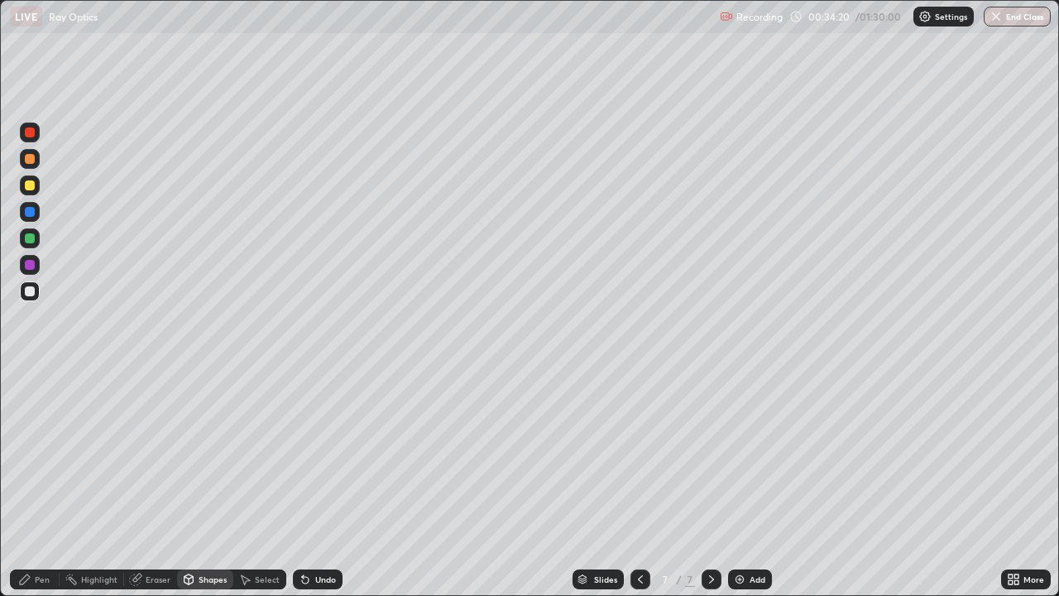
click at [161, 483] on div "Eraser" at bounding box center [158, 579] width 25 height 8
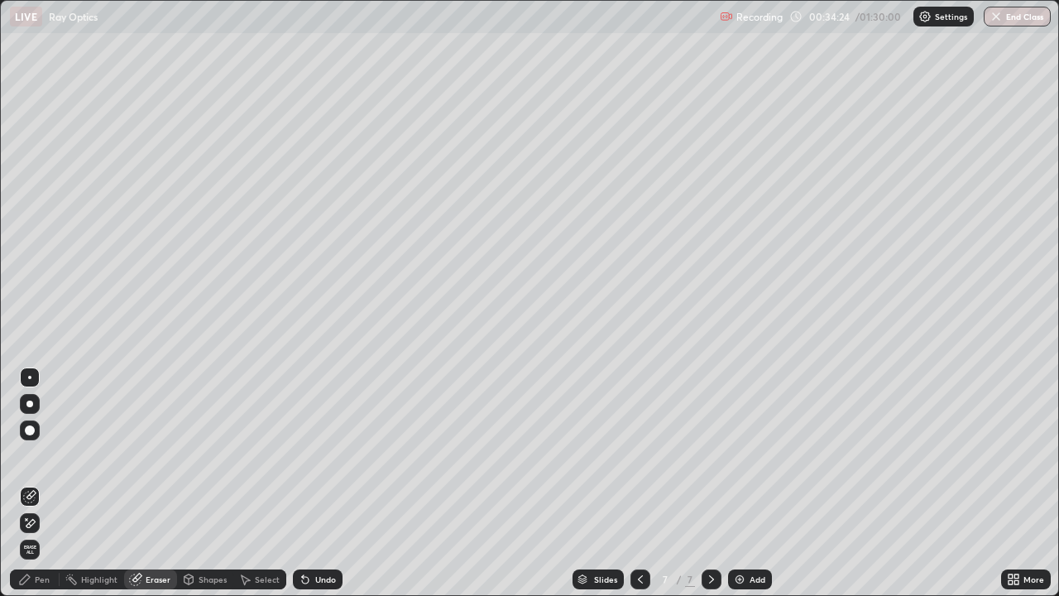
click at [50, 483] on div "Pen" at bounding box center [35, 579] width 50 height 20
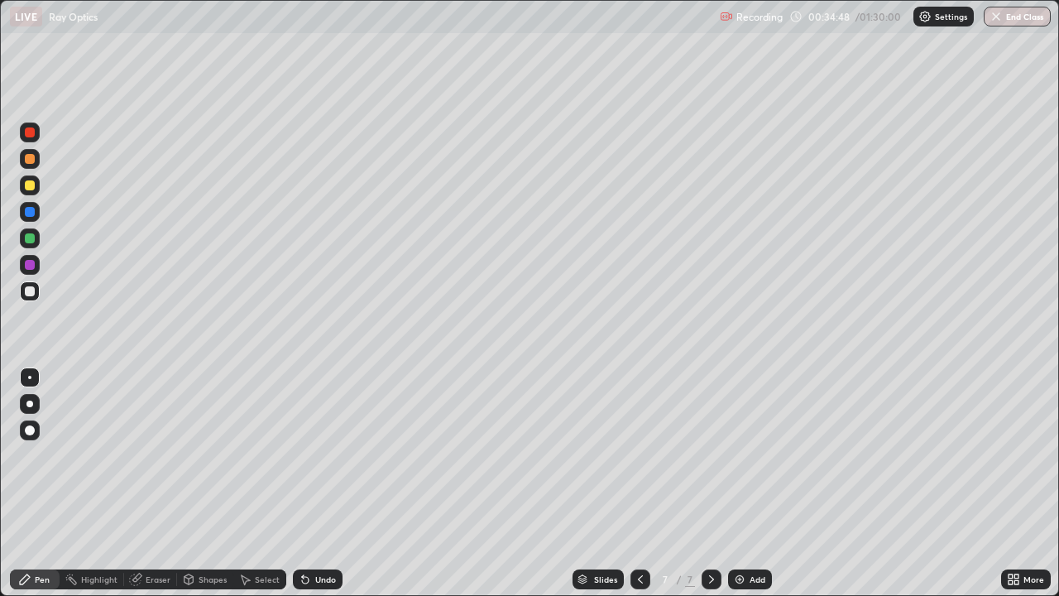
click at [27, 189] on div at bounding box center [30, 185] width 10 height 10
click at [217, 483] on div "Shapes" at bounding box center [213, 579] width 28 height 8
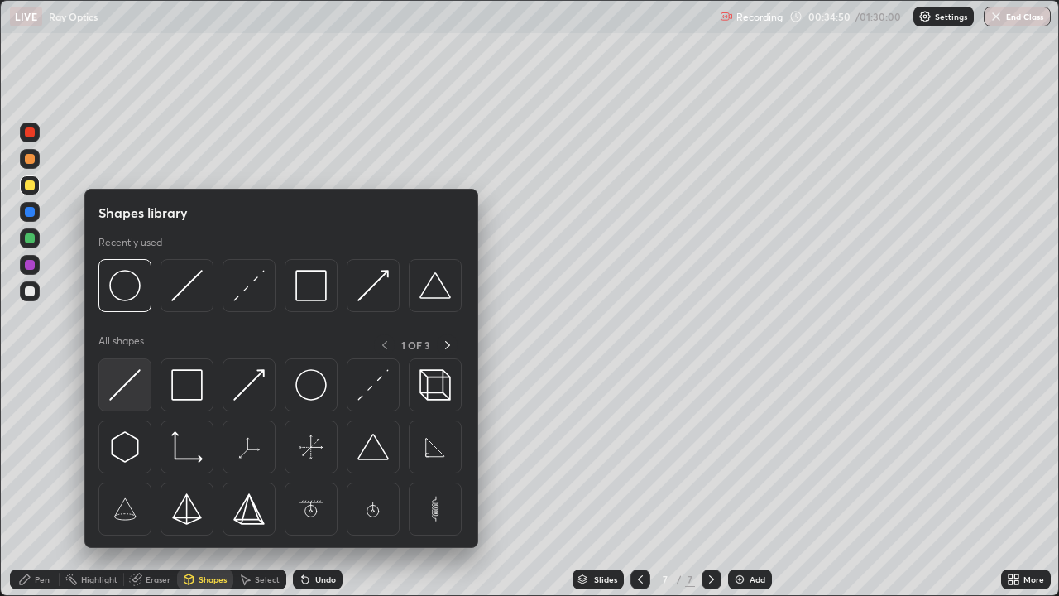
click at [127, 378] on img at bounding box center [124, 384] width 31 height 31
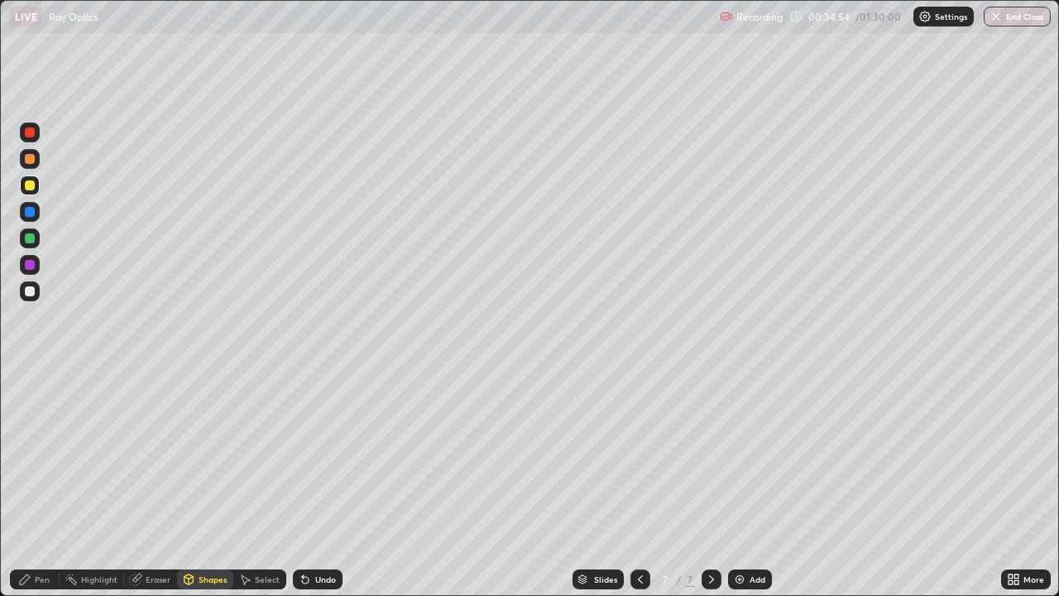
click at [45, 483] on div "Pen" at bounding box center [42, 579] width 15 height 8
click at [28, 240] on div at bounding box center [30, 238] width 10 height 10
click at [26, 183] on div at bounding box center [30, 185] width 10 height 10
click at [730, 483] on div "Add" at bounding box center [750, 579] width 44 height 20
click at [209, 483] on div "Shapes" at bounding box center [213, 579] width 28 height 8
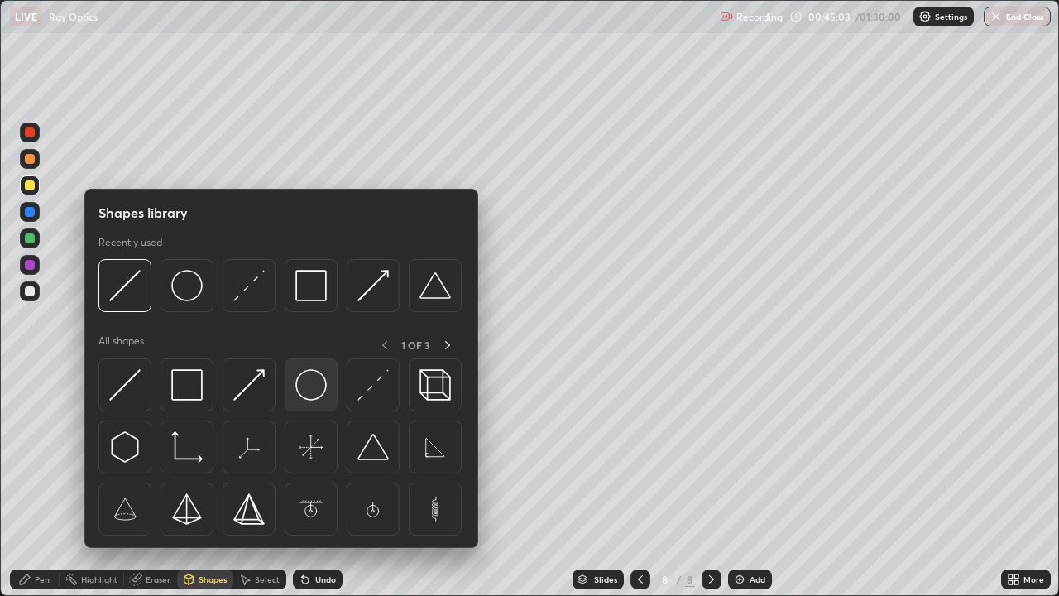
click at [309, 382] on img at bounding box center [310, 384] width 31 height 31
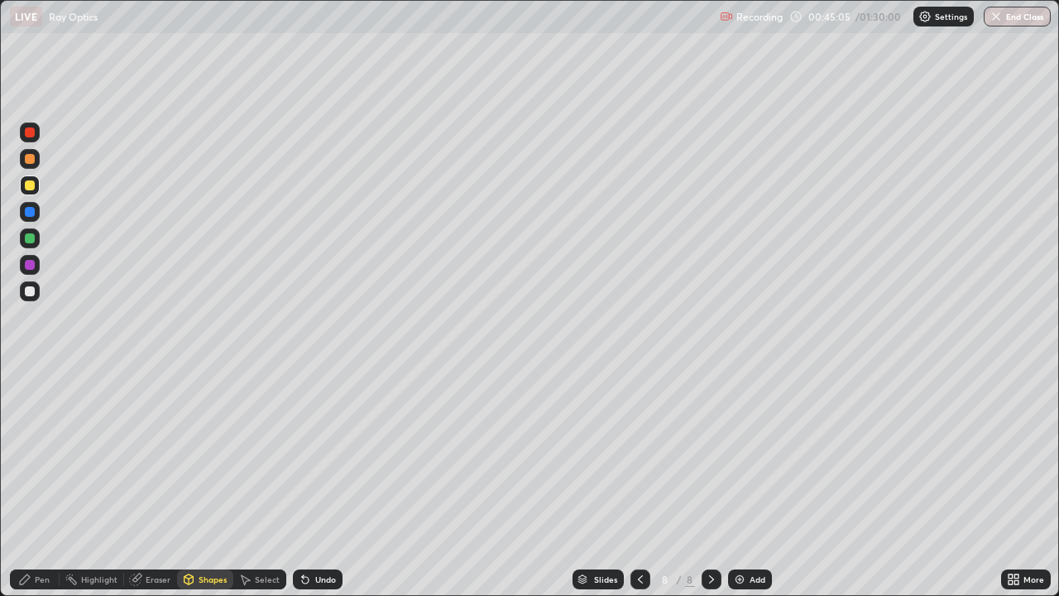
click at [52, 483] on div "Pen" at bounding box center [35, 579] width 50 height 20
click at [208, 483] on div "Shapes" at bounding box center [213, 579] width 28 height 8
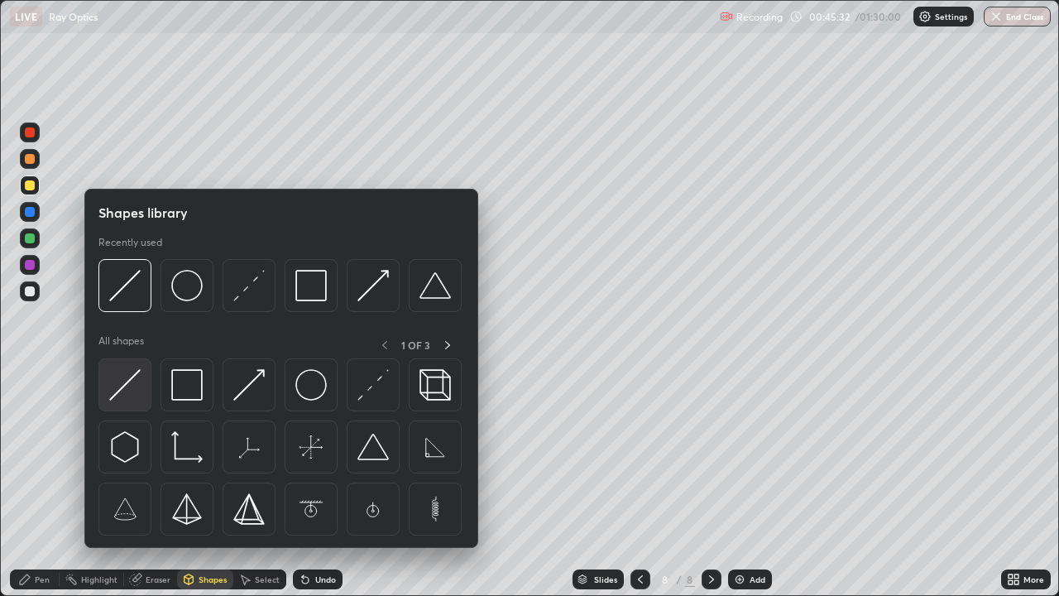
click at [135, 378] on img at bounding box center [124, 384] width 31 height 31
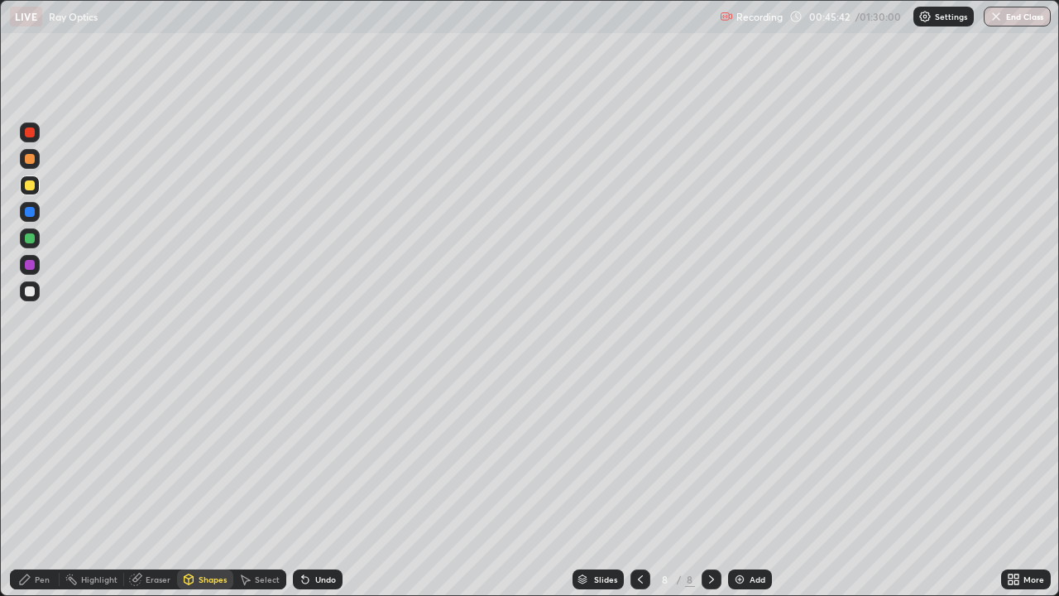
click at [44, 483] on div "Pen" at bounding box center [42, 579] width 15 height 8
click at [29, 290] on div at bounding box center [30, 291] width 10 height 10
click at [210, 483] on div "Shapes" at bounding box center [213, 579] width 28 height 8
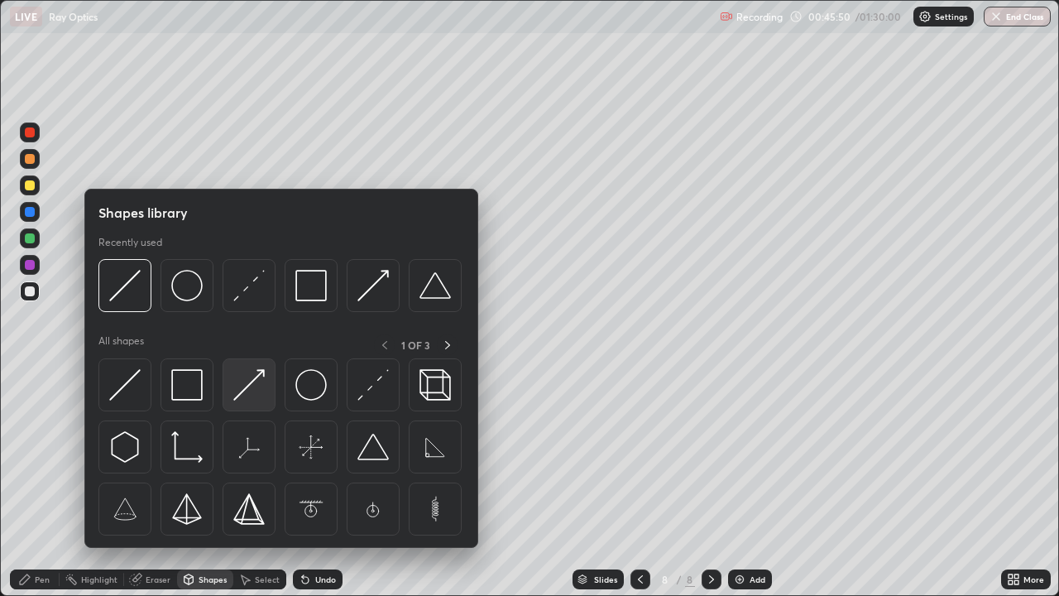
click at [244, 390] on img at bounding box center [248, 384] width 31 height 31
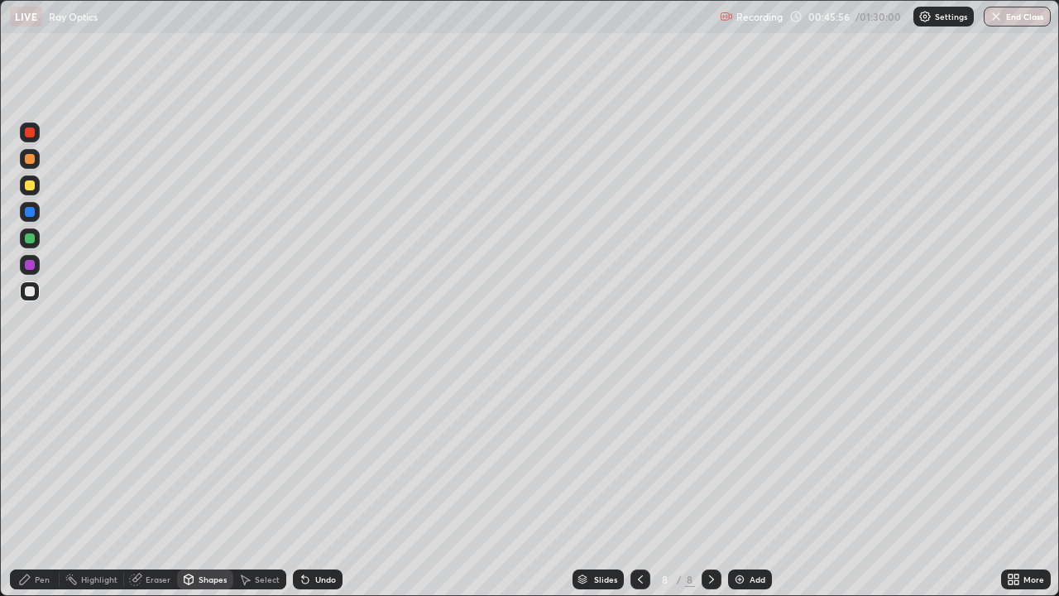
click at [45, 483] on div "Pen" at bounding box center [35, 579] width 50 height 20
click at [206, 483] on div "Shapes" at bounding box center [213, 579] width 28 height 8
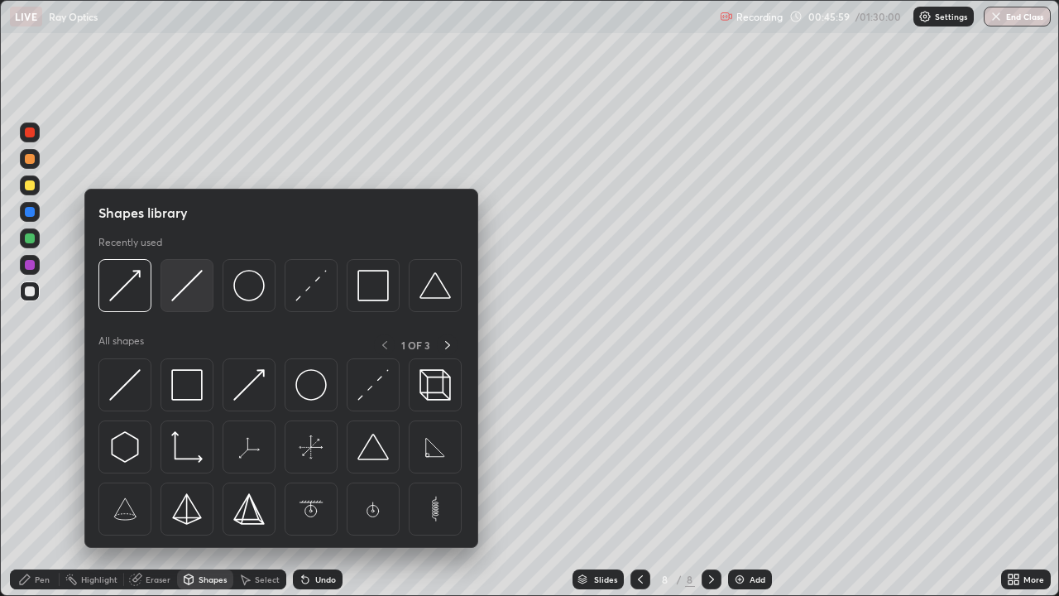
click at [176, 290] on img at bounding box center [186, 285] width 31 height 31
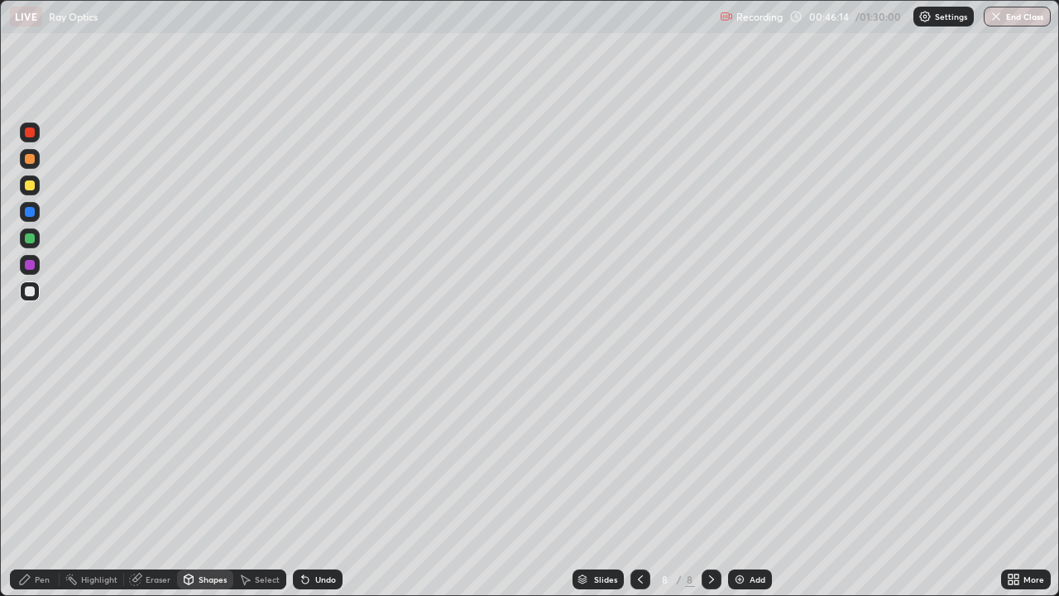
click at [40, 483] on div "Pen" at bounding box center [42, 579] width 15 height 8
click at [161, 483] on div "Eraser" at bounding box center [158, 579] width 25 height 8
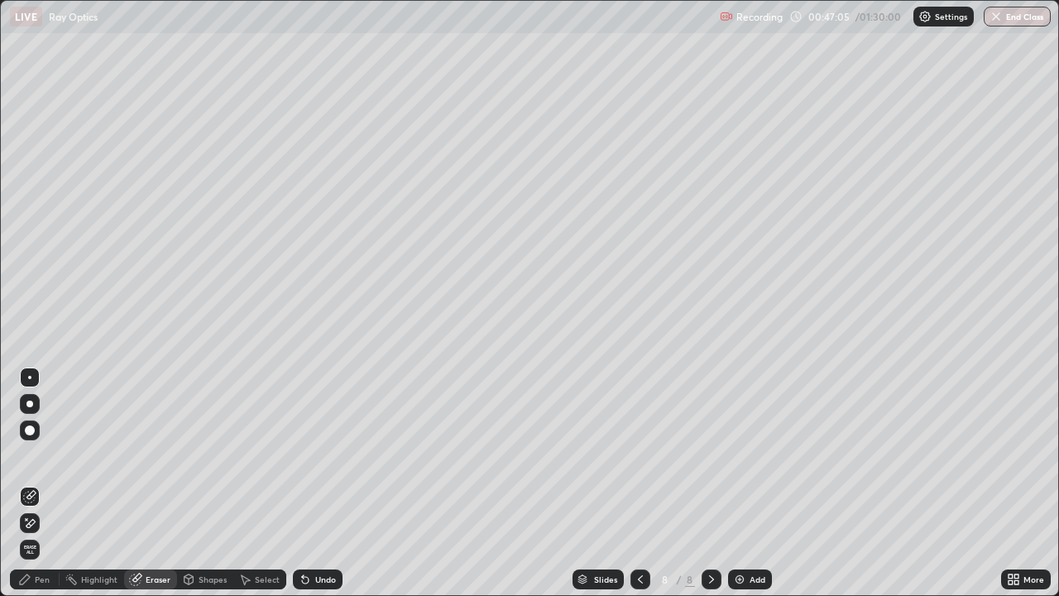
click at [50, 483] on div "Pen" at bounding box center [35, 579] width 50 height 20
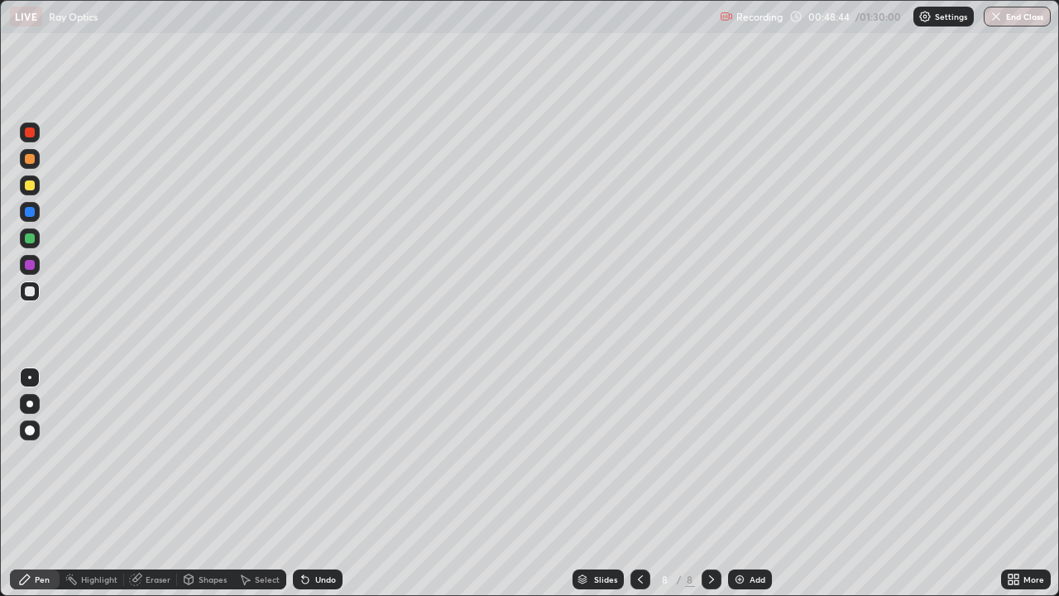
click at [266, 483] on div "Select" at bounding box center [267, 579] width 25 height 8
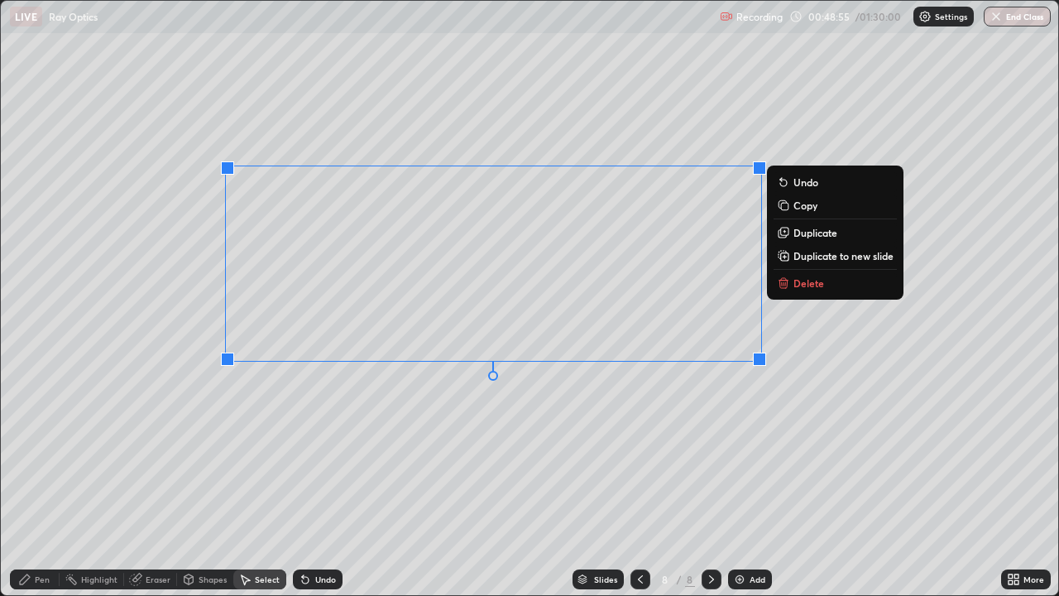
click at [451, 483] on div "0 ° Undo Copy Duplicate Duplicate to new slide Delete" at bounding box center [529, 298] width 1057 height 594
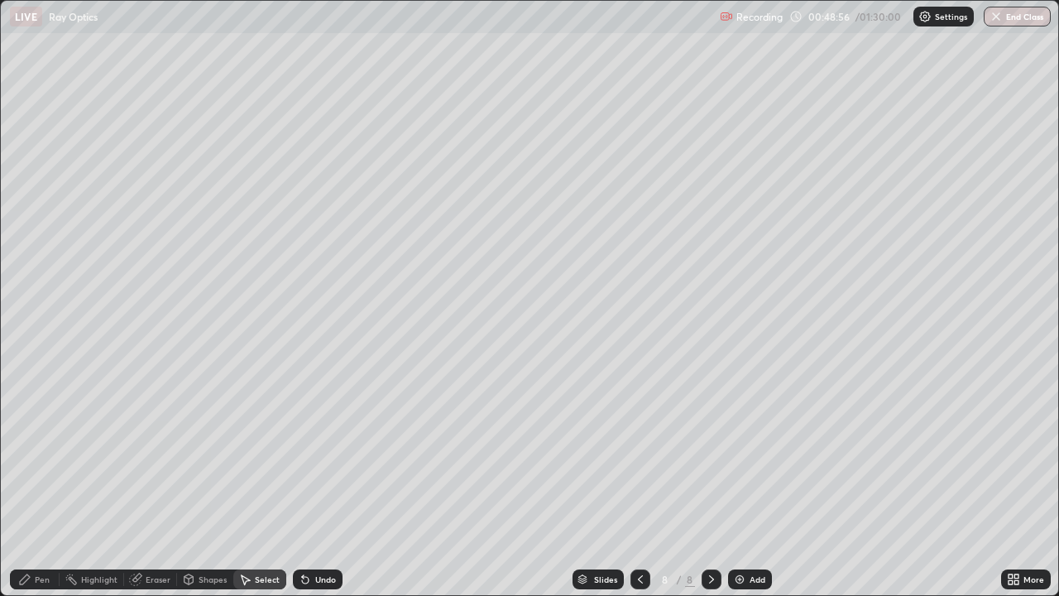
click at [42, 483] on div "Pen" at bounding box center [42, 579] width 15 height 8
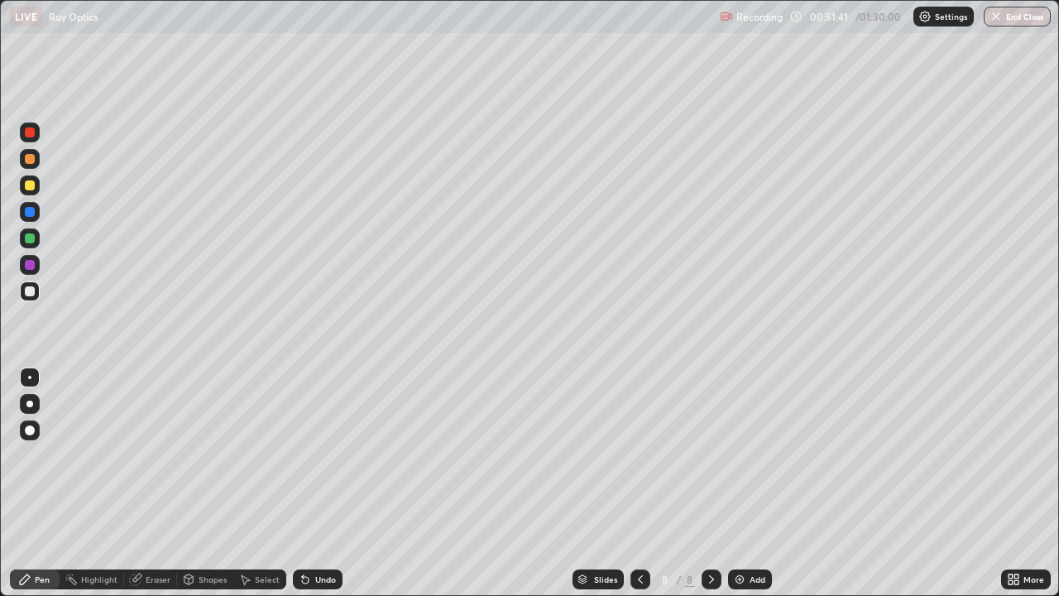
click at [737, 483] on img at bounding box center [739, 578] width 13 height 13
click at [1007, 22] on button "End Class" at bounding box center [1016, 17] width 67 height 20
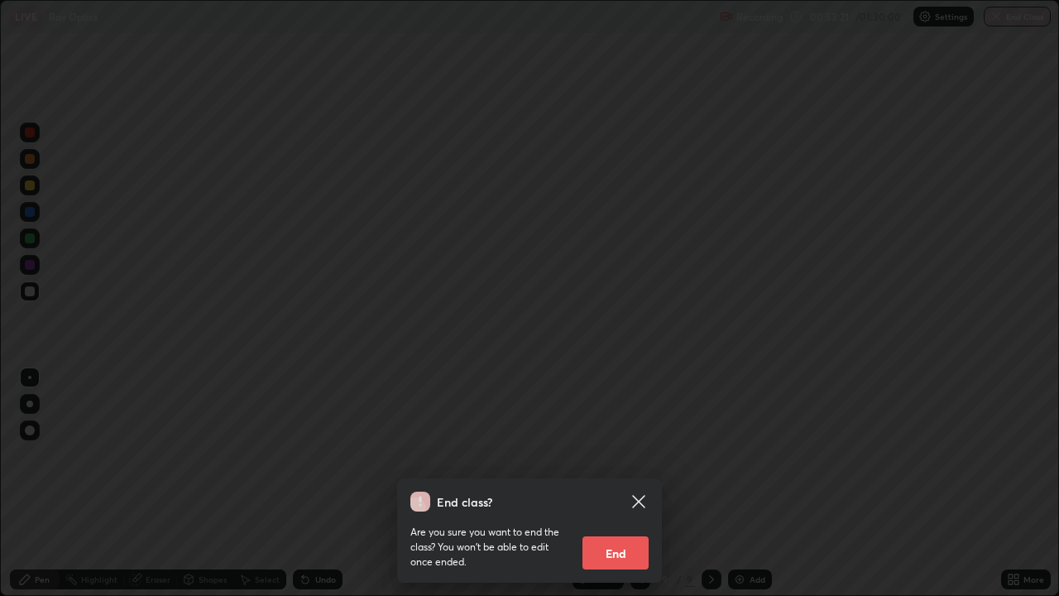
click at [611, 483] on button "End" at bounding box center [615, 552] width 66 height 33
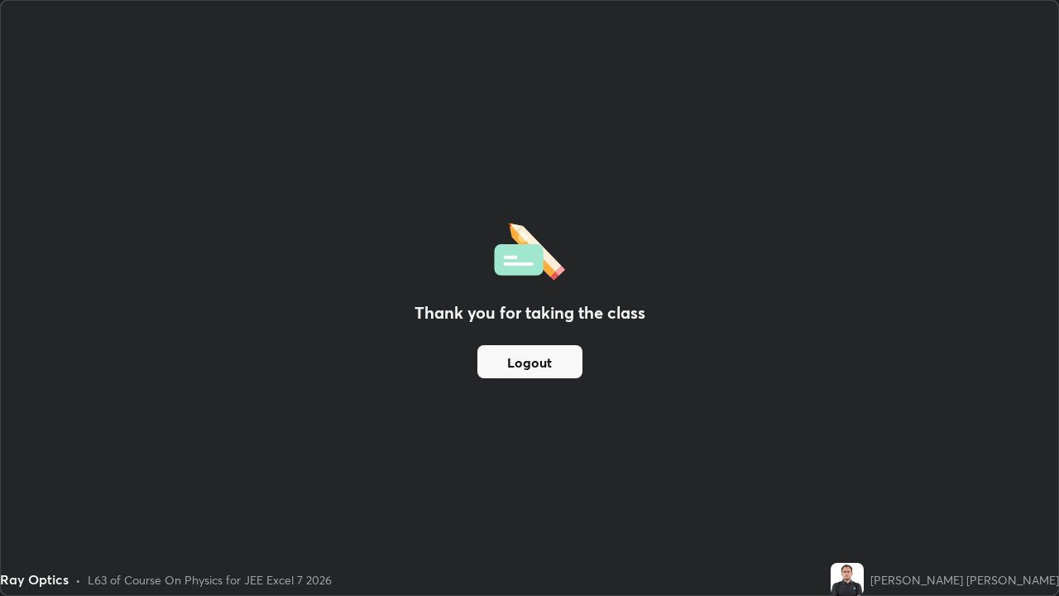
click at [514, 360] on button "Logout" at bounding box center [529, 361] width 105 height 33
